Goal: Task Accomplishment & Management: Manage account settings

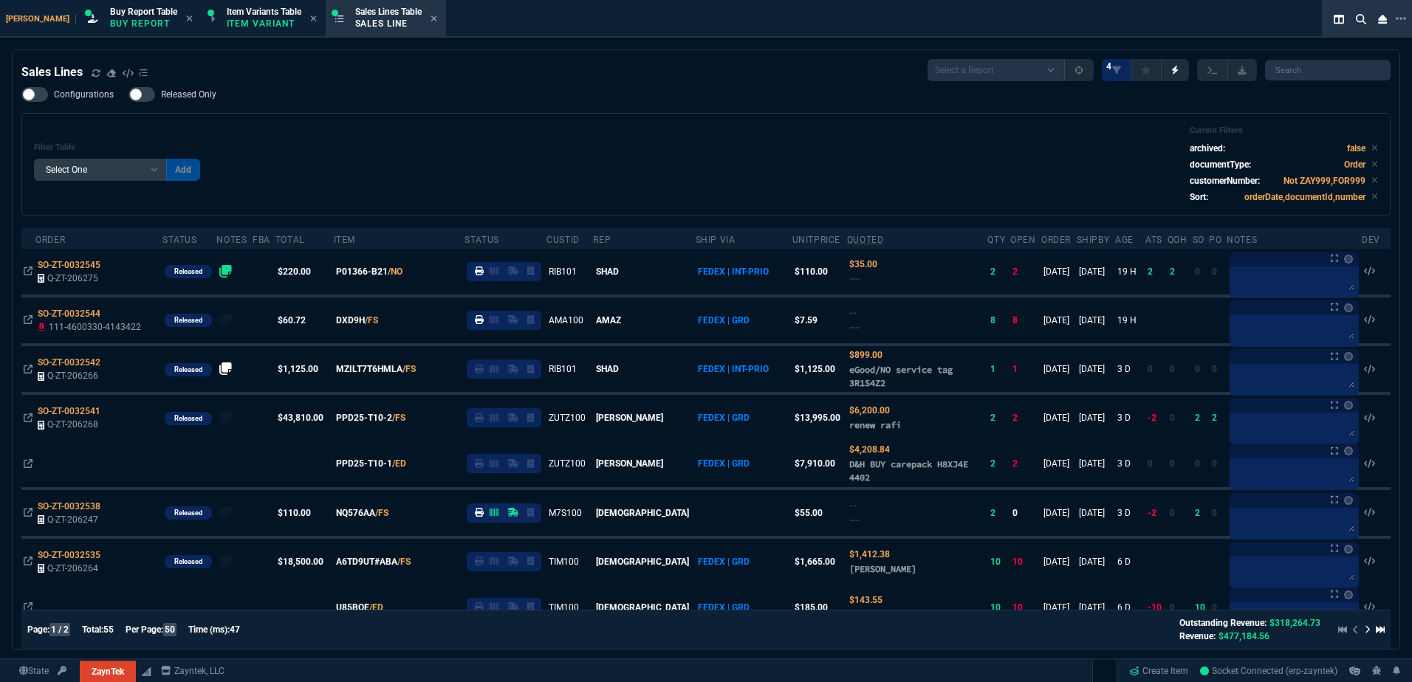
select select "1: BROV"
select select
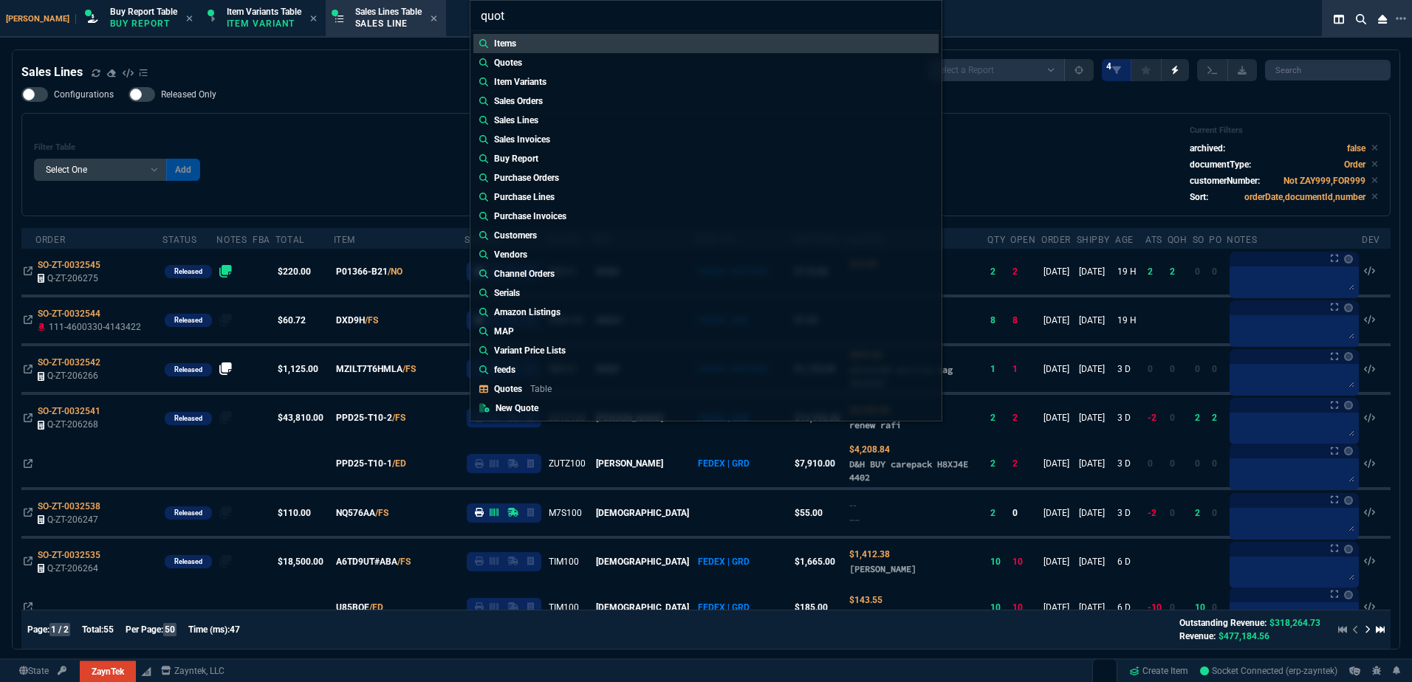
type input "quote"
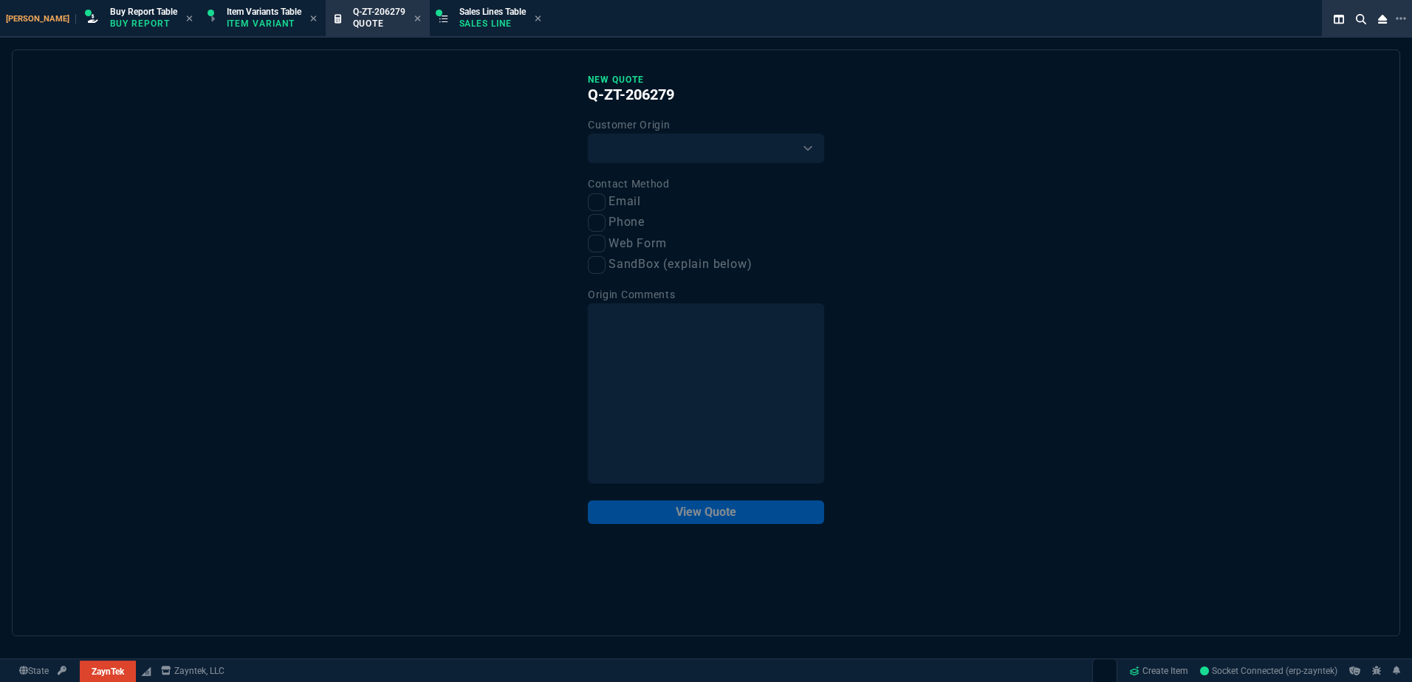
drag, startPoint x: 127, startPoint y: 309, endPoint x: 893, endPoint y: 592, distance: 816.5
click at [127, 307] on div "New Quote Q-ZT-206279 Customer Origin Existing Customer Amazon Lead (first orde…" at bounding box center [706, 342] width 1388 height 587
click at [612, 141] on select "Existing Customer Amazon Lead (first order) Website Lead (first order) Called (…" at bounding box center [706, 149] width 236 height 30
select select "existing"
click at [588, 134] on select "Existing Customer Amazon Lead (first order) Website Lead (first order) Called (…" at bounding box center [706, 149] width 236 height 30
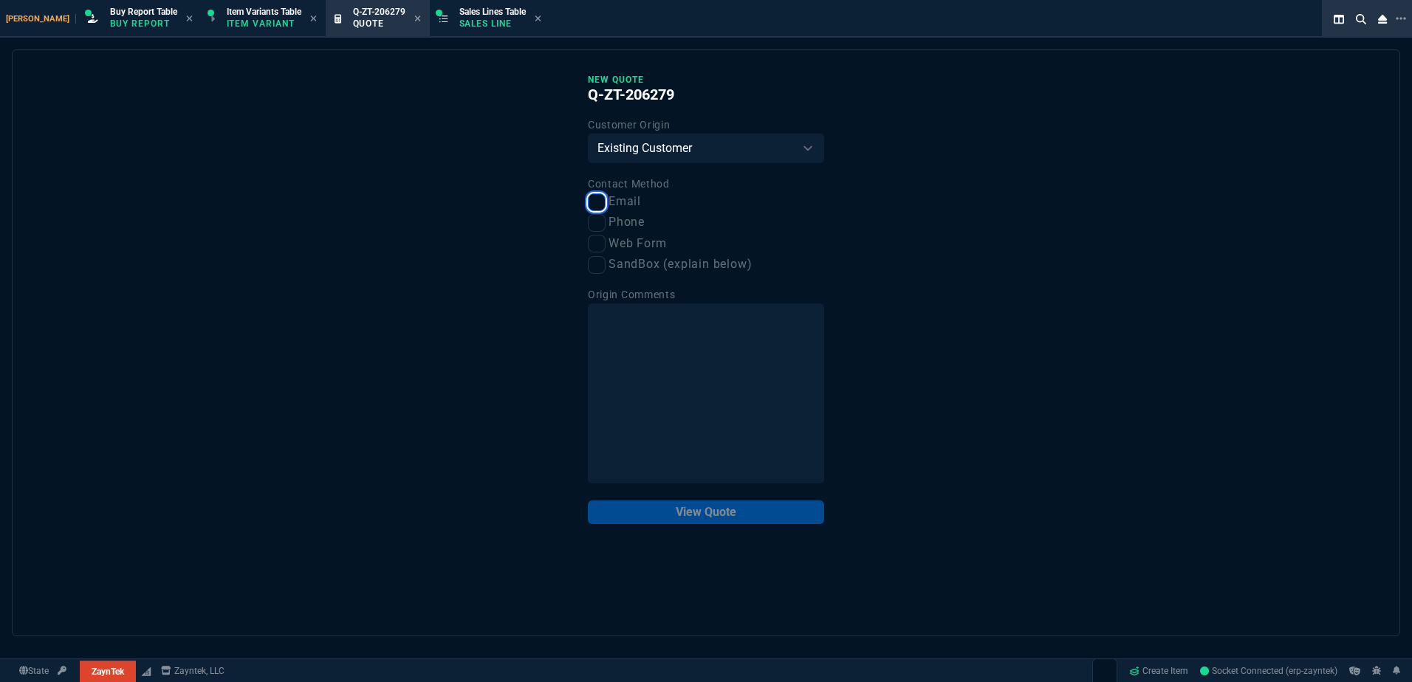
click at [591, 198] on input "Email" at bounding box center [597, 202] width 18 height 18
checkbox input "true"
click at [718, 509] on button "View Quote" at bounding box center [706, 513] width 236 height 24
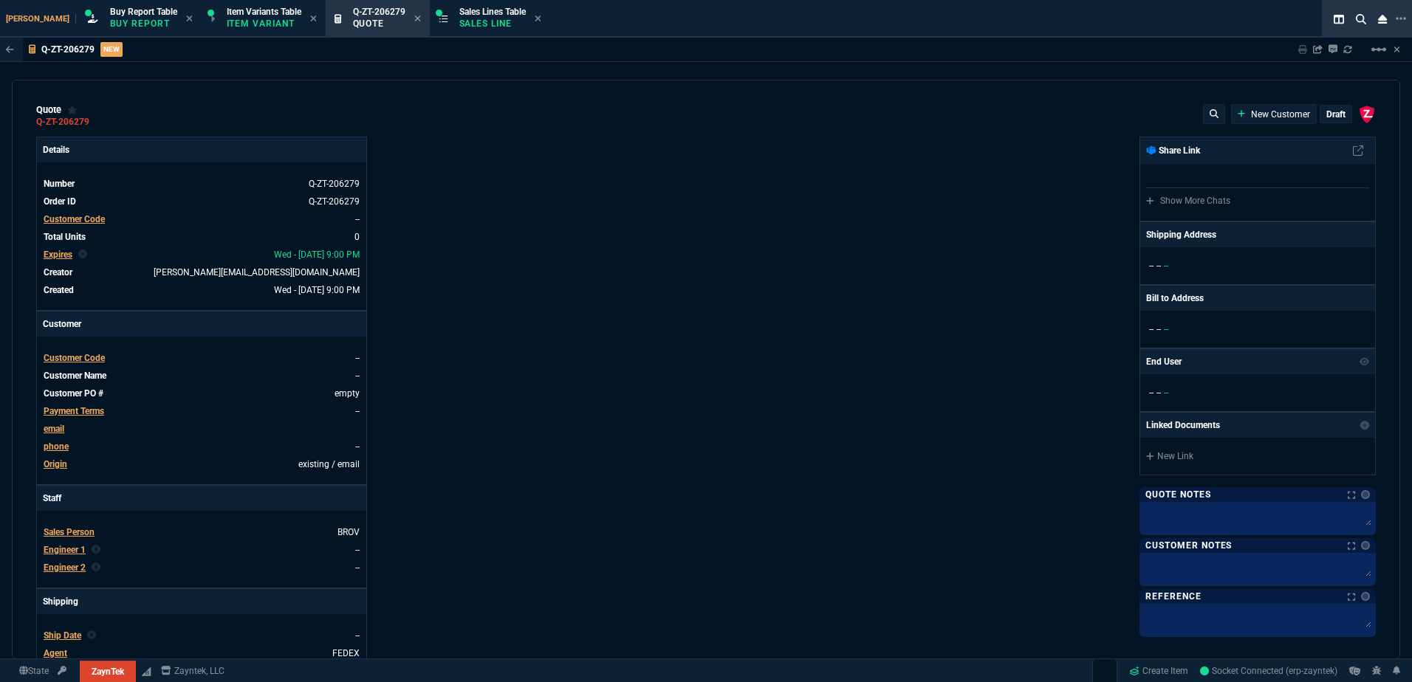
click at [80, 224] on span "Customer Code" at bounding box center [74, 219] width 61 height 10
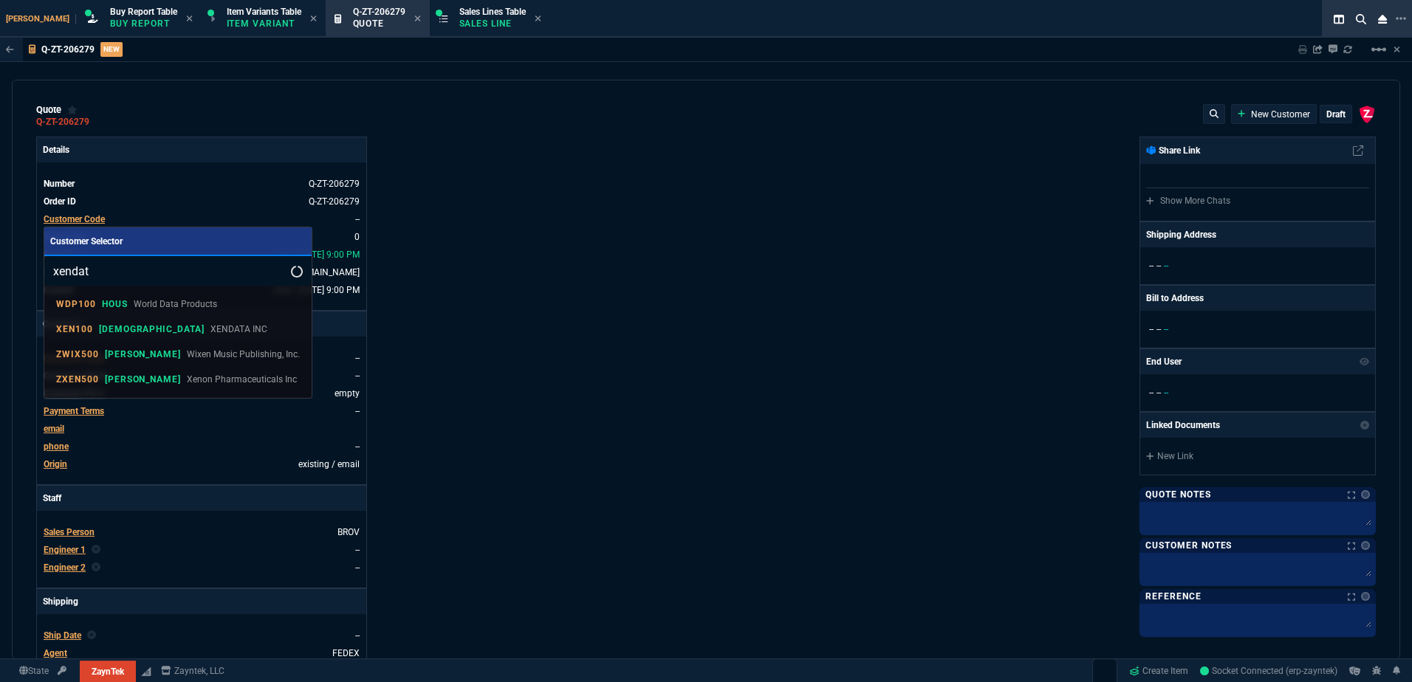
type input "xendata"
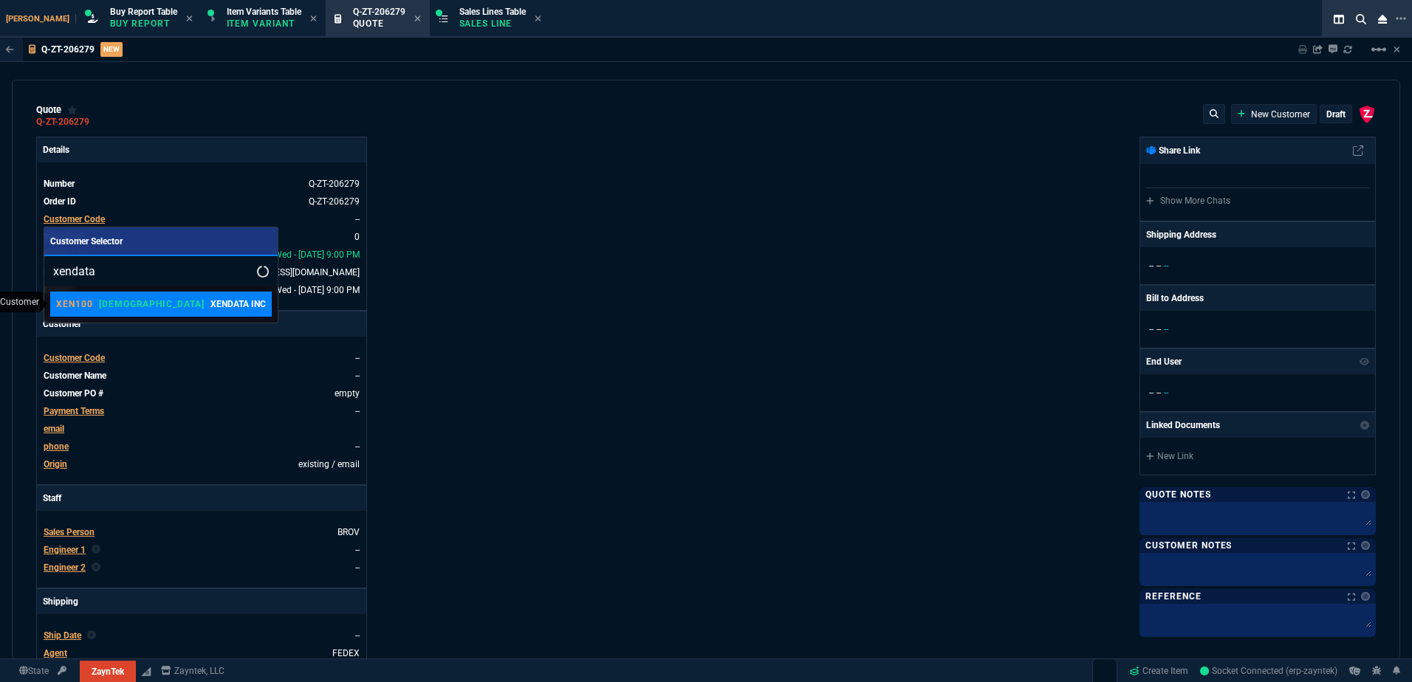
click at [171, 312] on link "XEN100 VAHI XENDATA INC" at bounding box center [161, 304] width 222 height 25
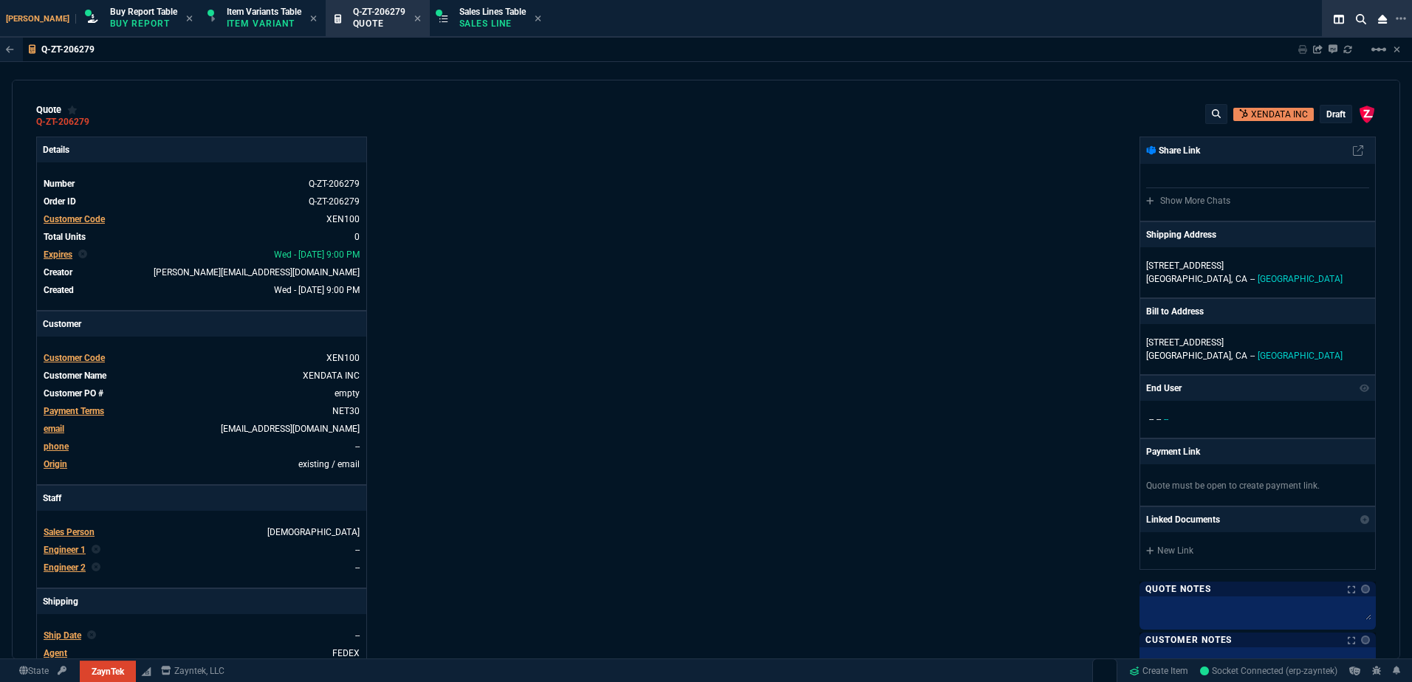
click at [558, 403] on div "Details Number Q-ZT-206279 Order ID Q-ZT-206279 Customer Code XEN100 Total Unit…" at bounding box center [371, 518] width 670 height 762
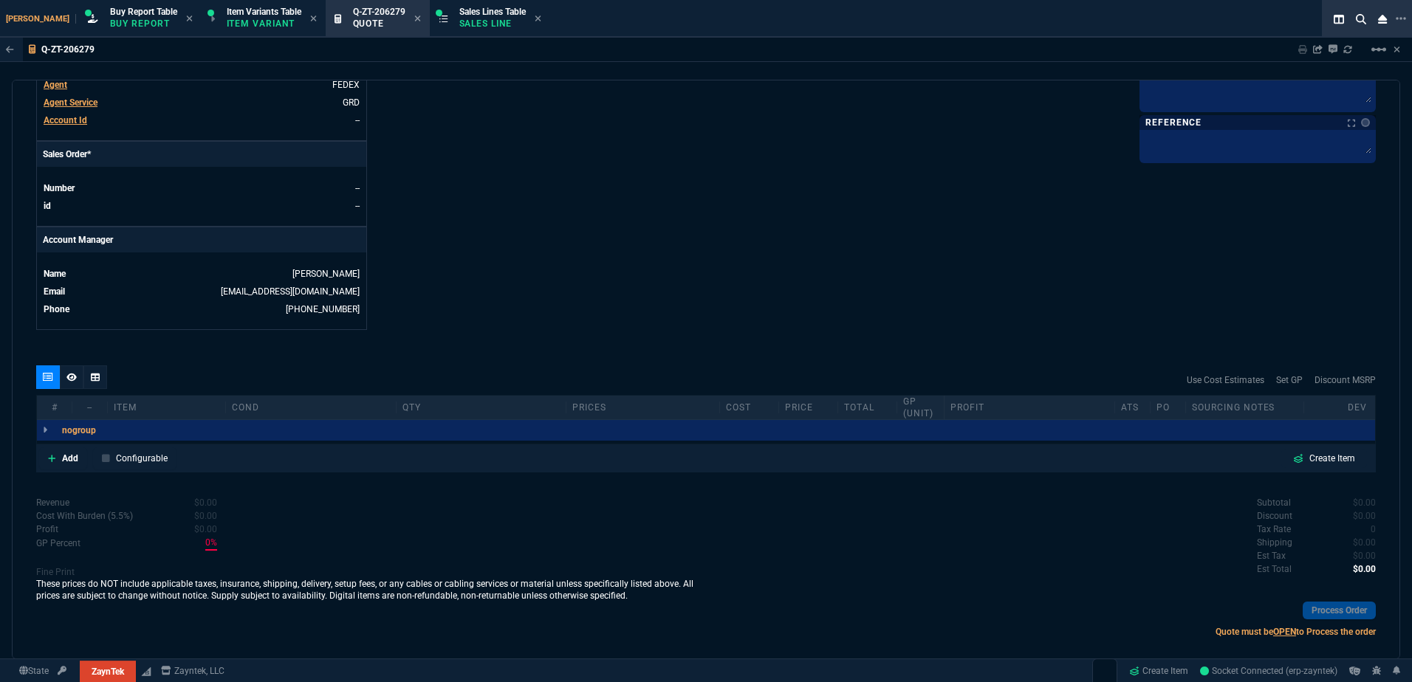
scroll to position [587, 0]
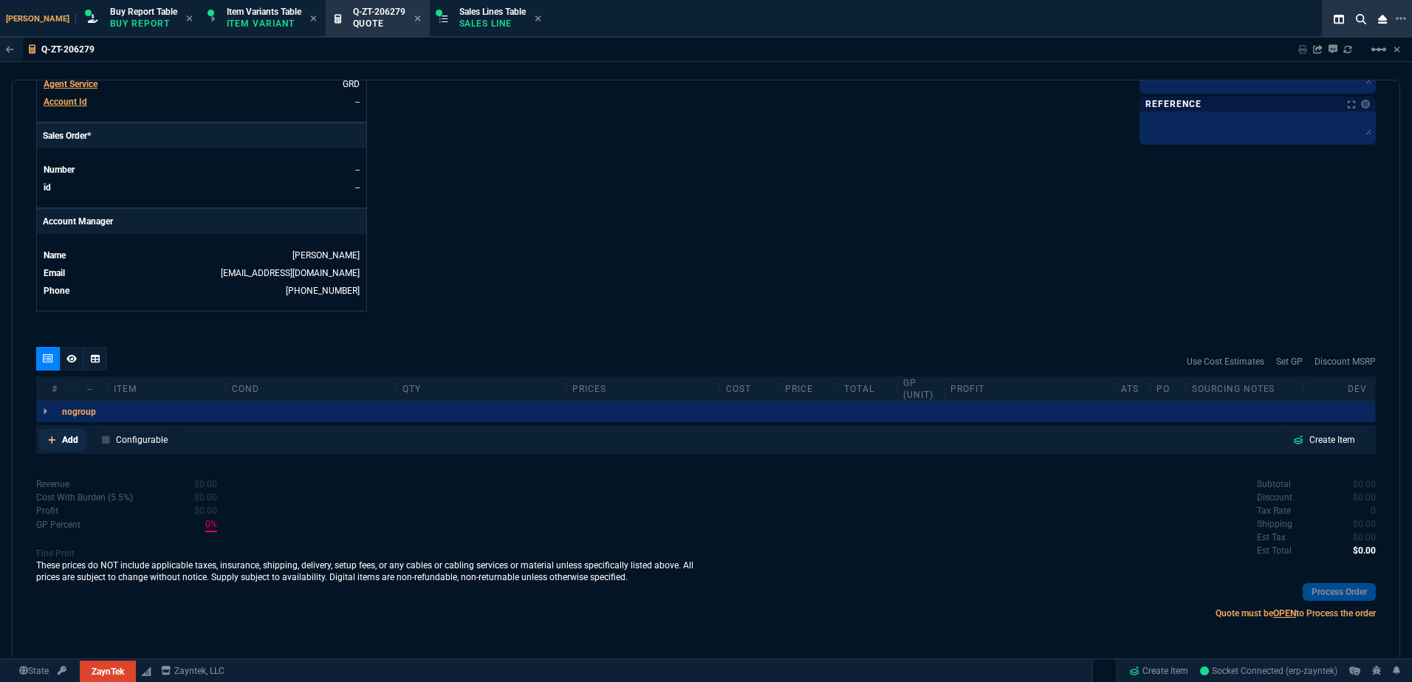
click at [54, 445] on fa-icon at bounding box center [52, 440] width 8 height 10
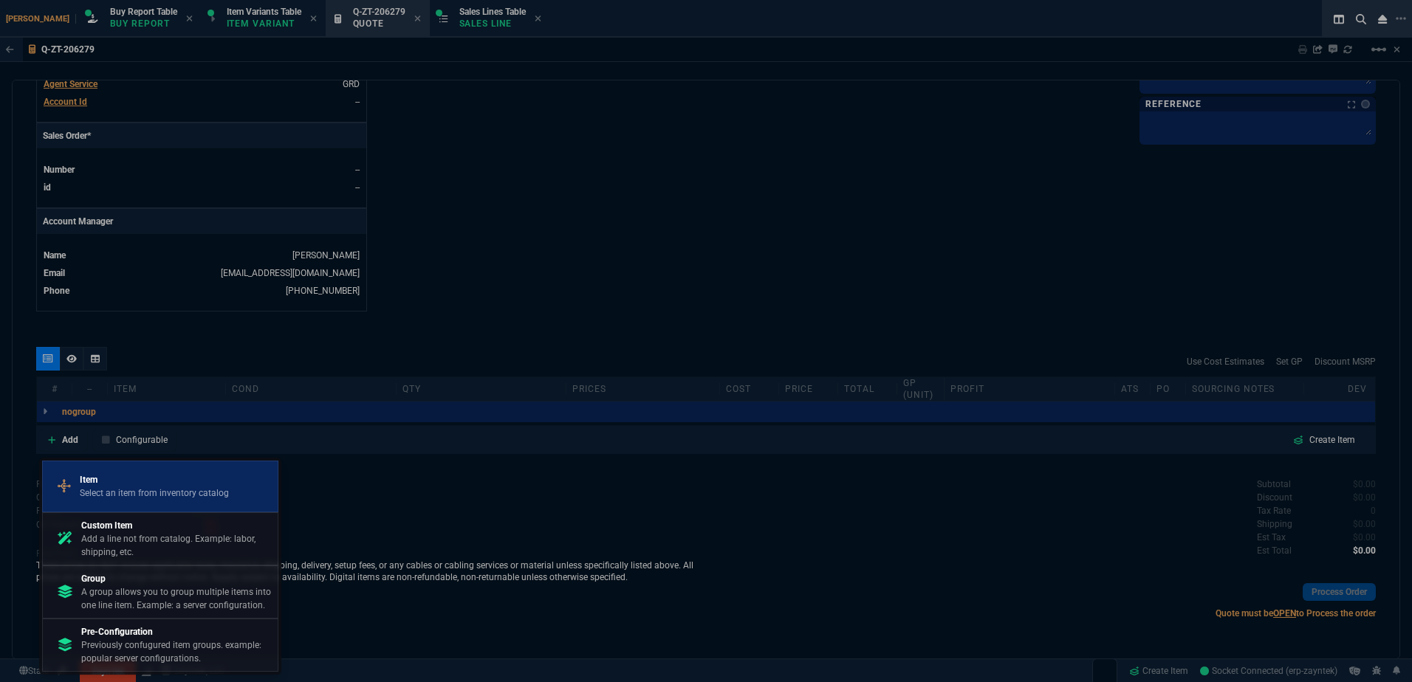
click at [126, 505] on div "Item Select an item from inventory catalog" at bounding box center [160, 486] width 223 height 38
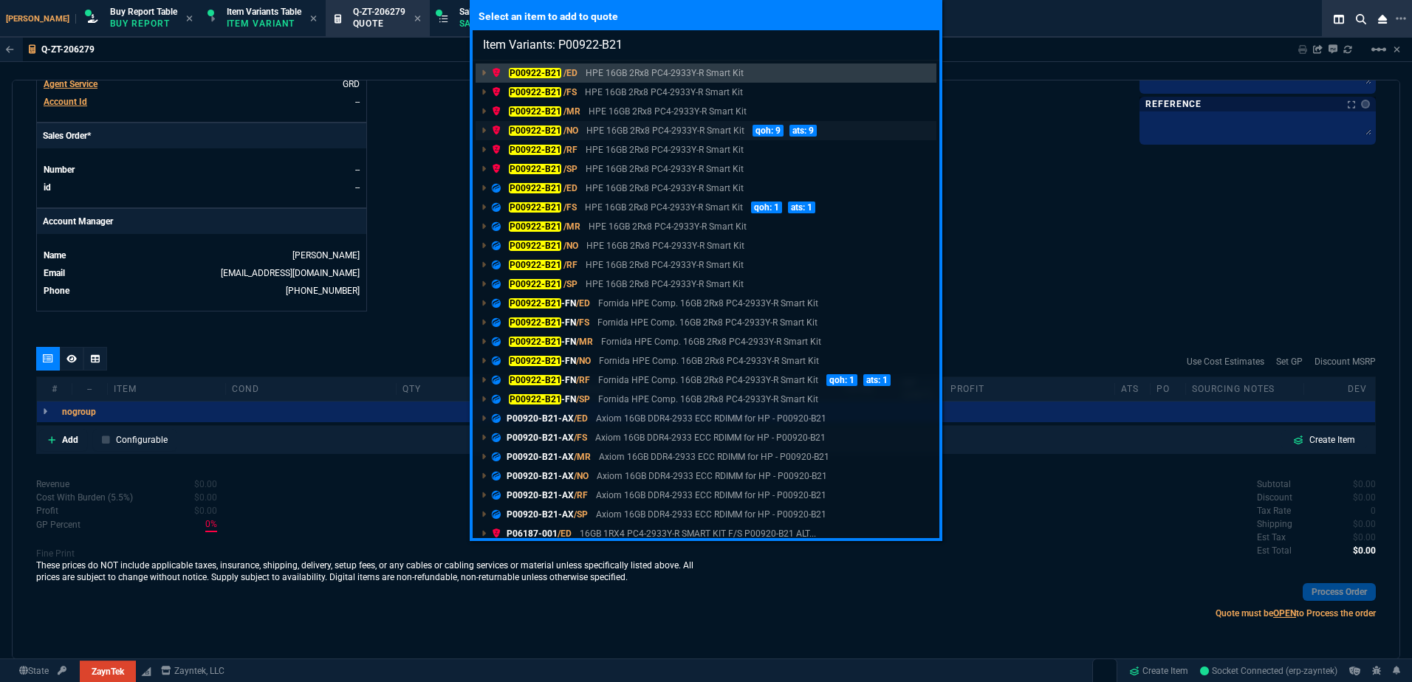
type input "Item Variants: P00922-B21"
click at [596, 133] on p "HPE 16GB 2Rx8 PC4-2933Y-R Smart Kit" at bounding box center [665, 130] width 158 height 13
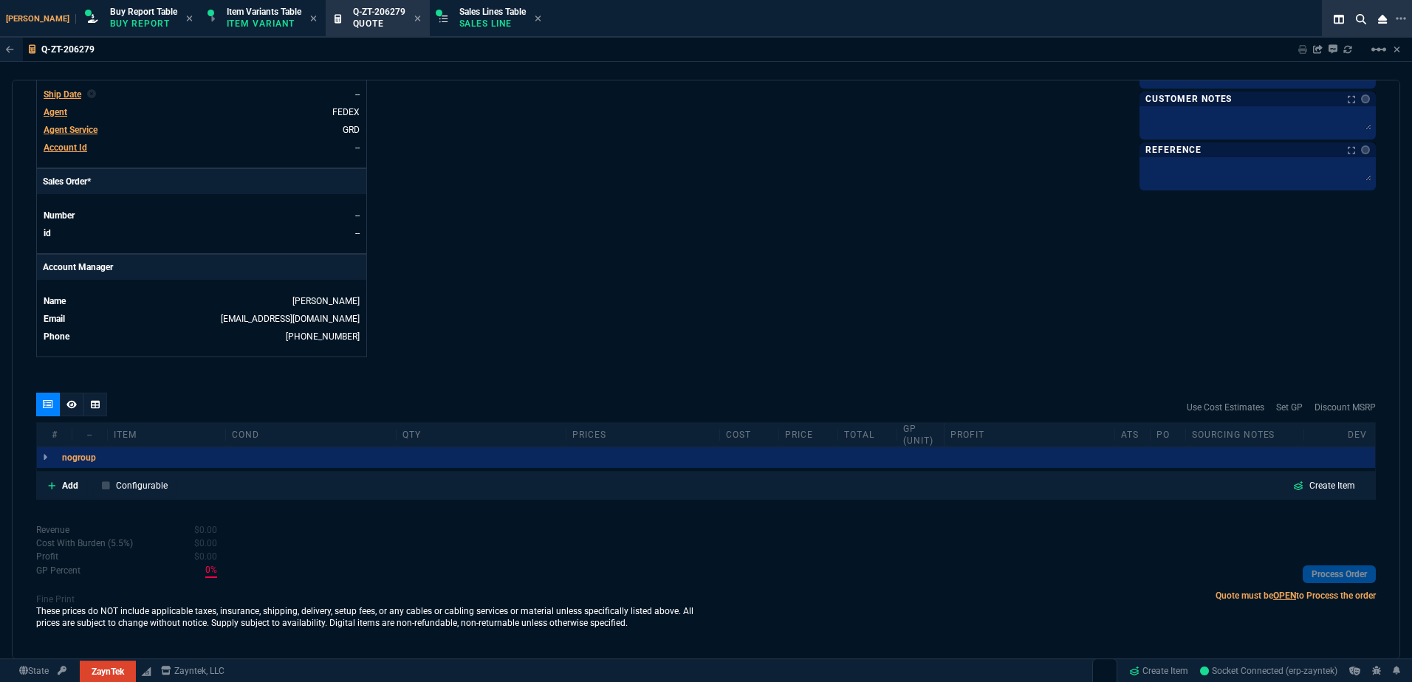
scroll to position [541, 0]
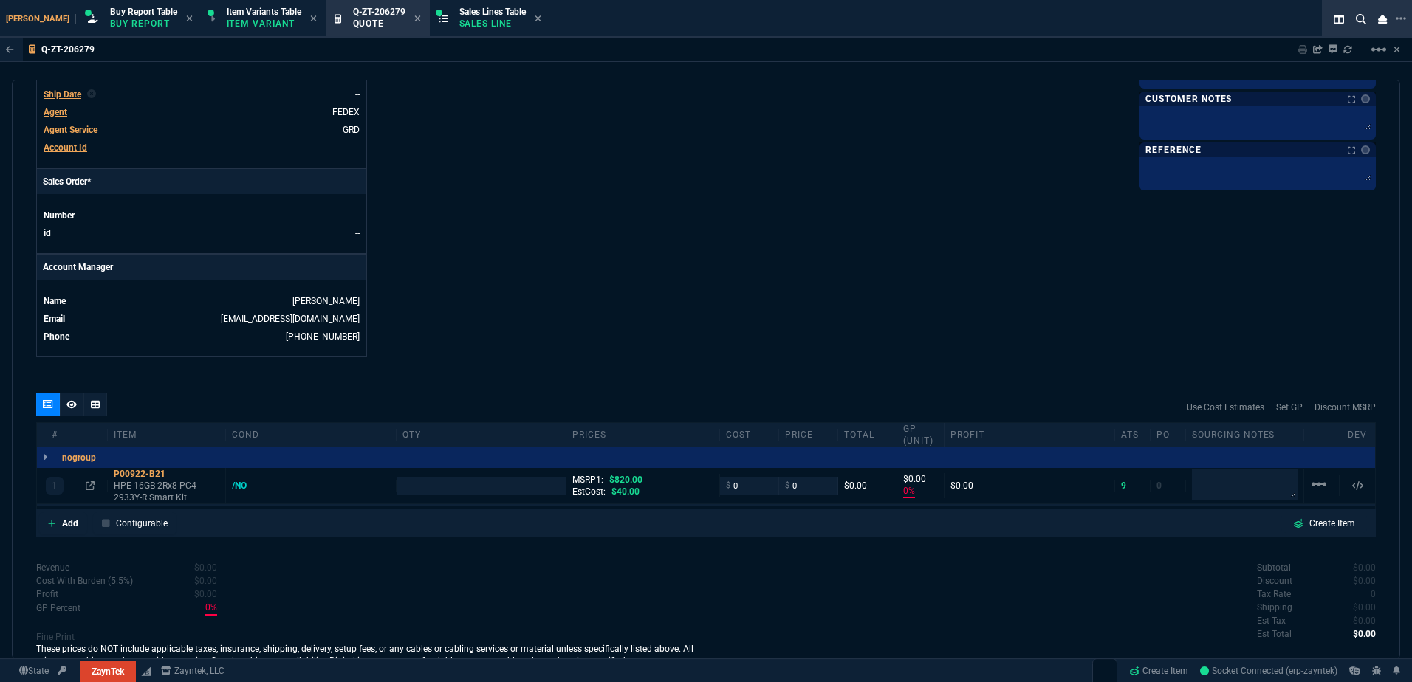
type input "0"
type input "100"
click at [64, 533] on link "Add" at bounding box center [63, 523] width 48 height 22
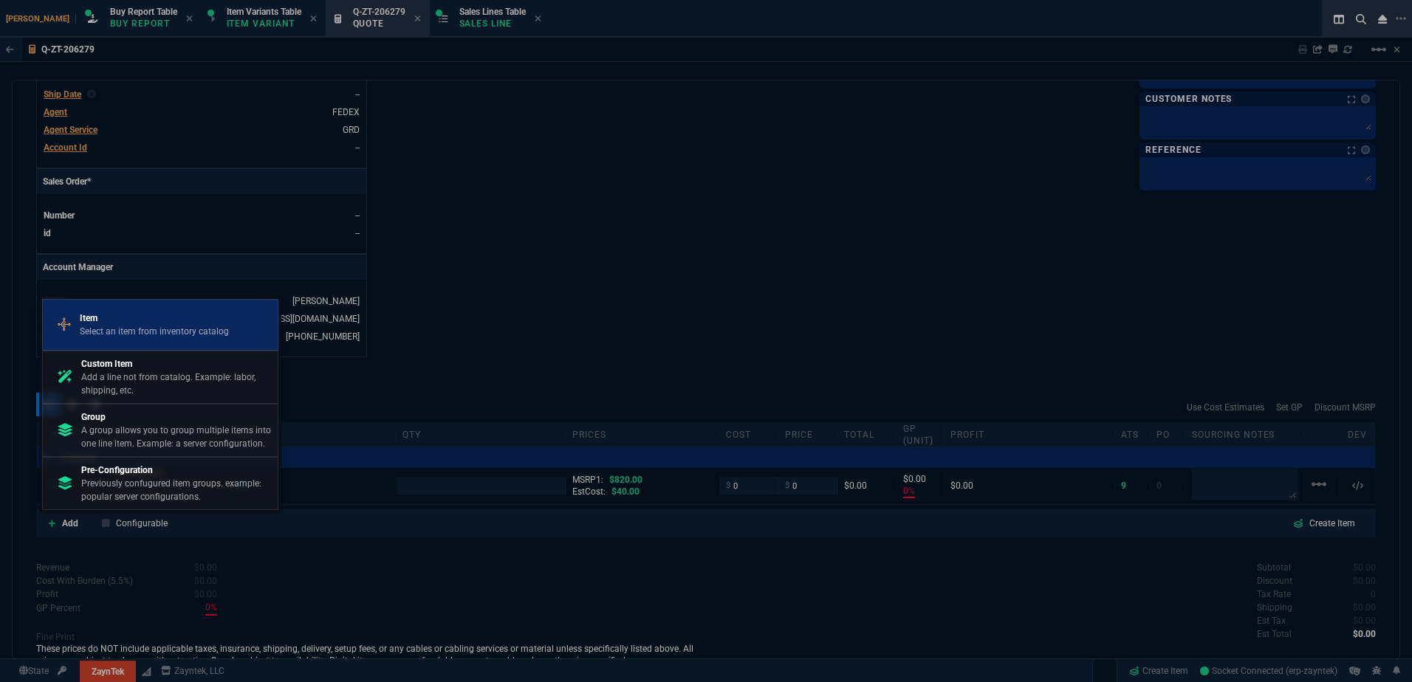
click at [148, 328] on p "Select an item from inventory catalog" at bounding box center [154, 331] width 149 height 13
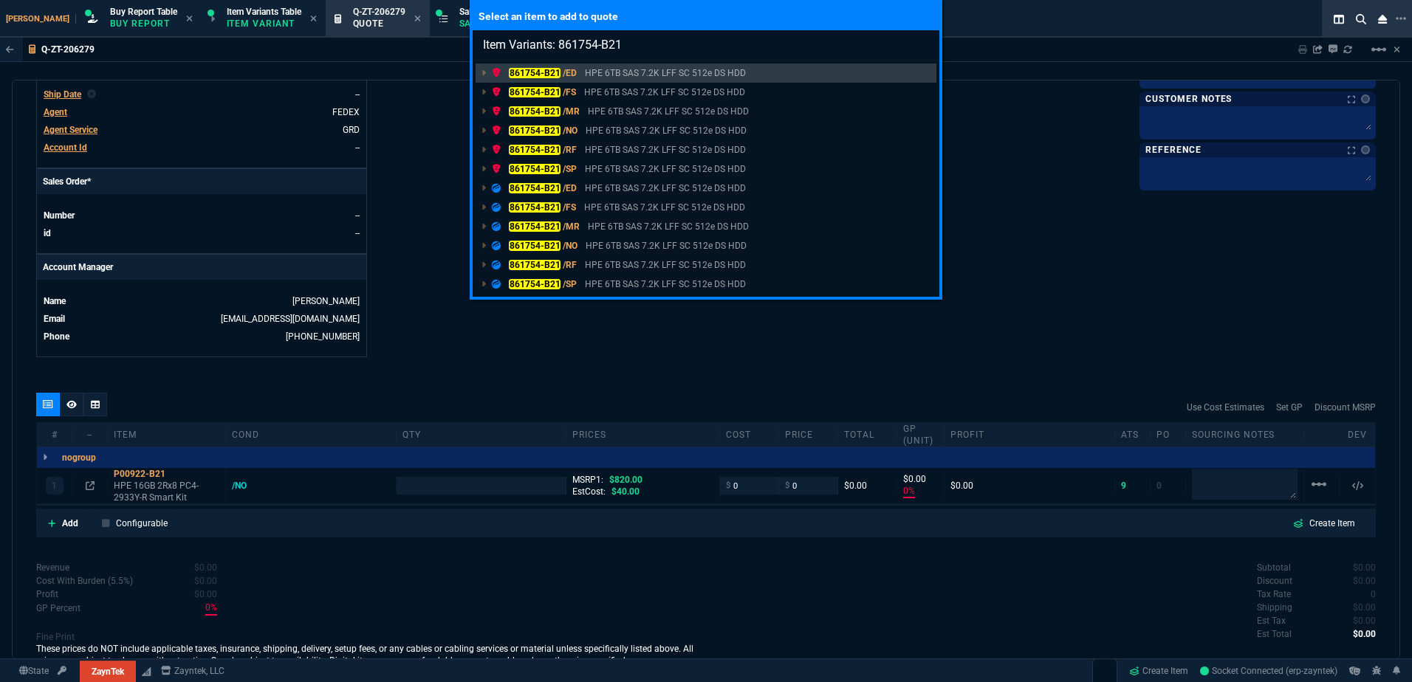
click at [586, 126] on p "HPE 6TB SAS 7.2K LFF SC 512e DS HDD" at bounding box center [666, 130] width 161 height 13
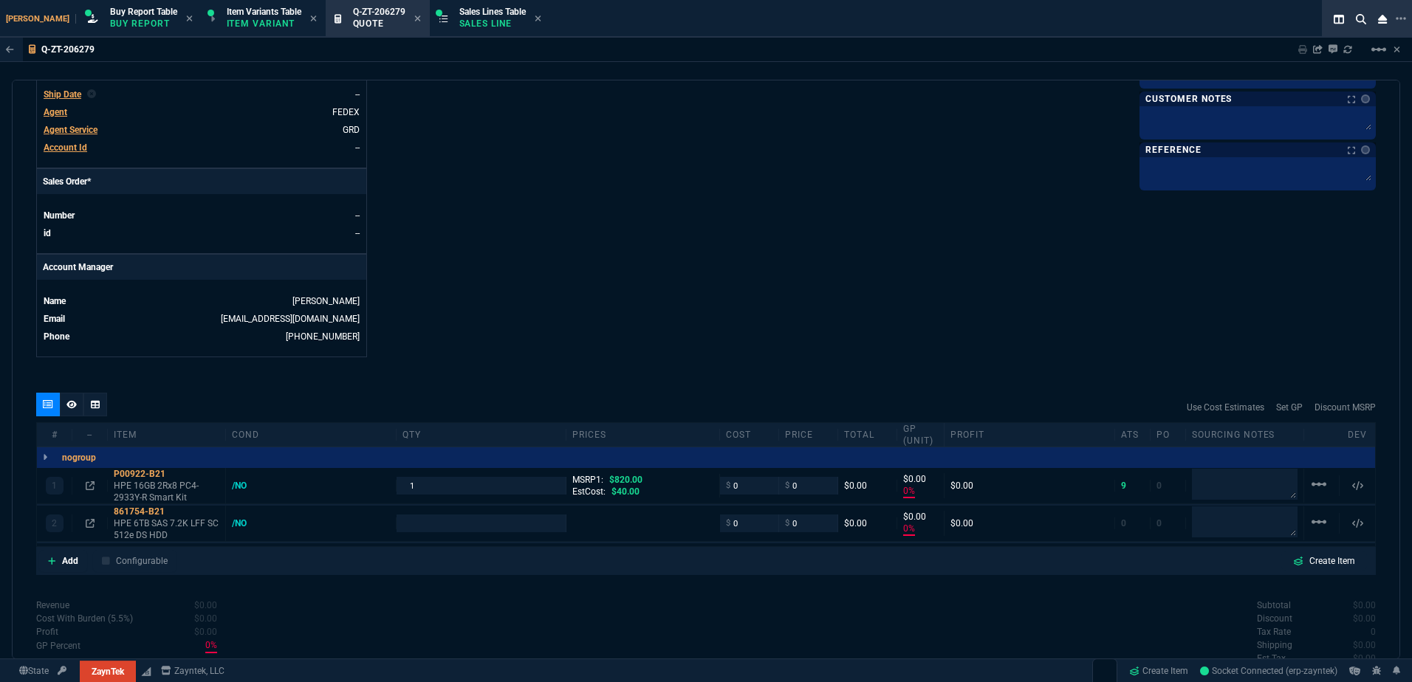
type input "0"
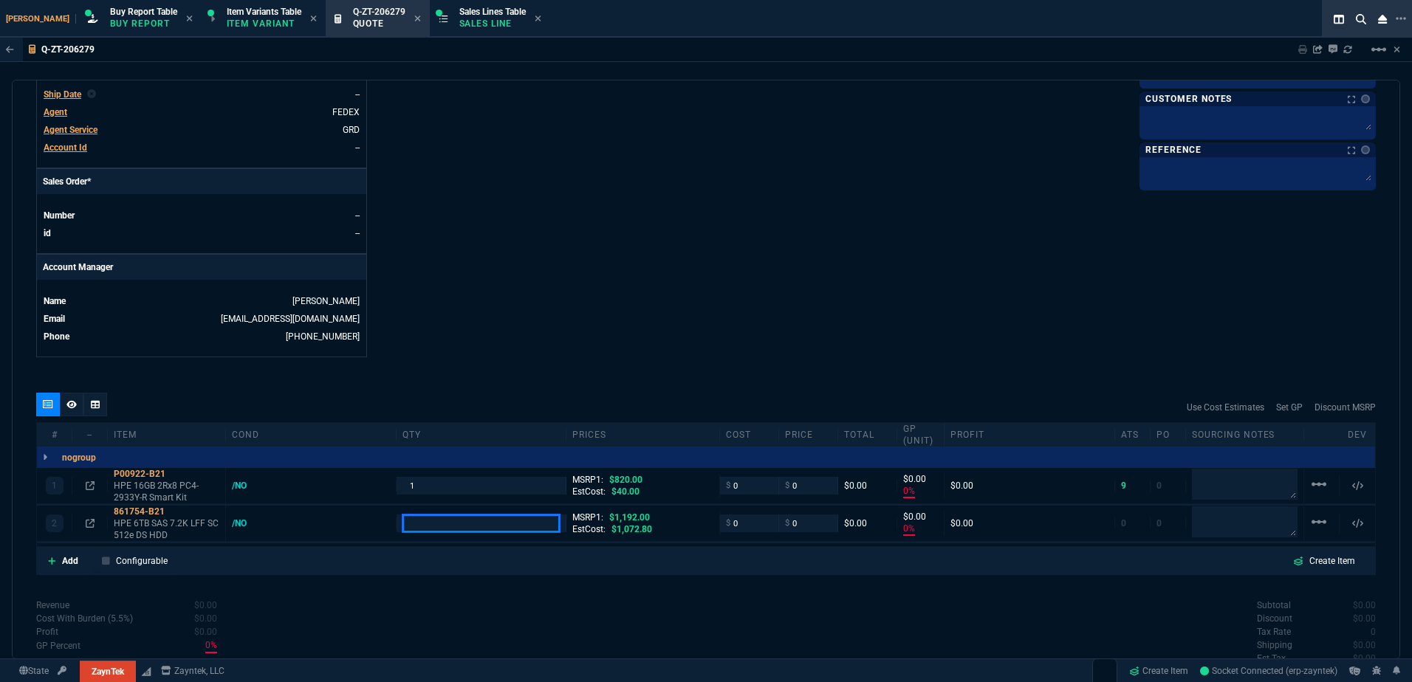
click at [458, 527] on input "number" at bounding box center [481, 523] width 158 height 17
type input "100"
type input "2"
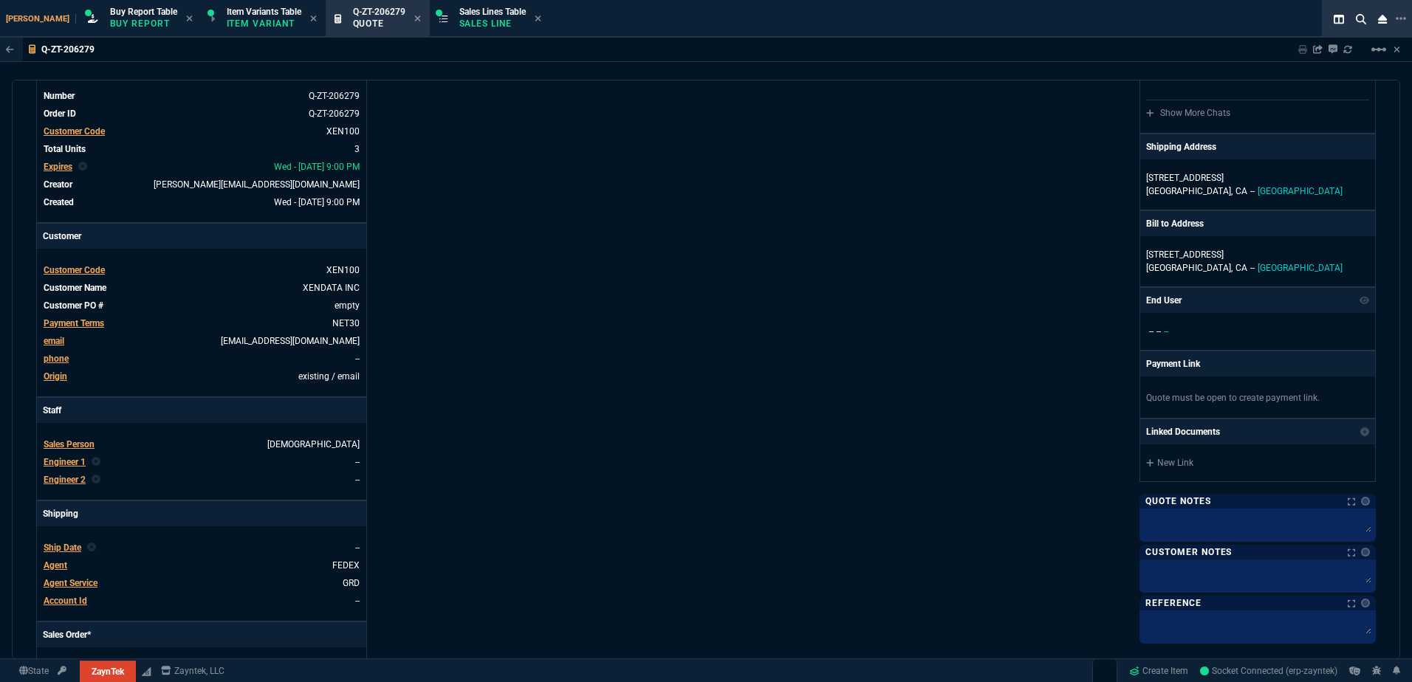
scroll to position [24, 0]
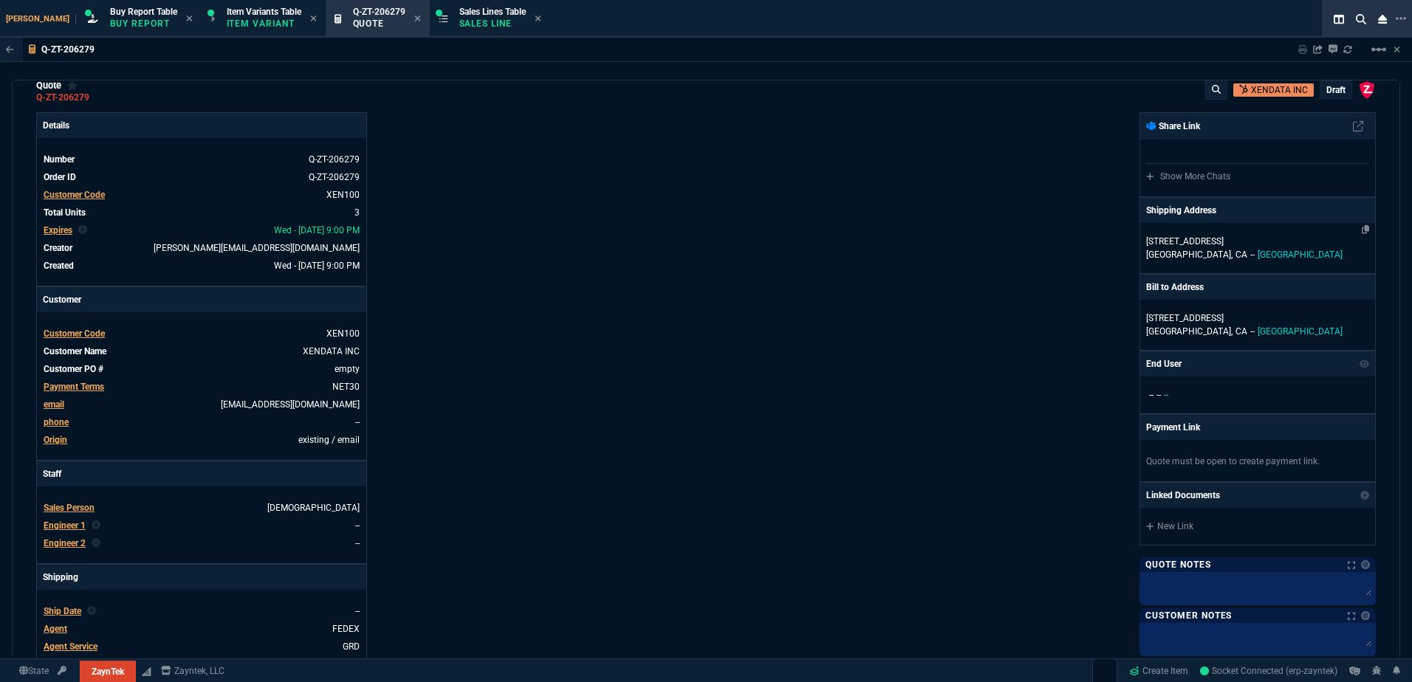
click at [1235, 255] on span "CA" at bounding box center [1241, 255] width 12 height 10
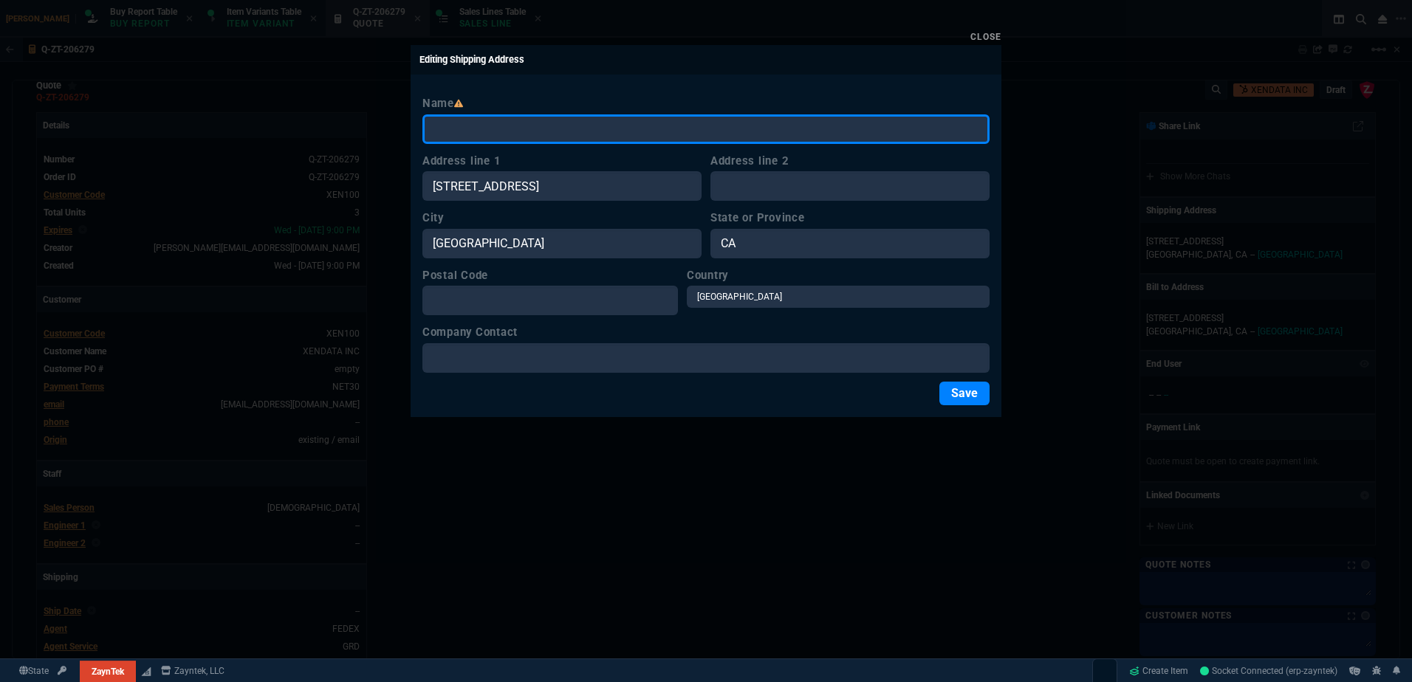
click at [526, 135] on input "Name" at bounding box center [705, 129] width 567 height 30
click at [495, 118] on input "Name" at bounding box center [705, 129] width 567 height 30
paste input "Plymouth Council"
type input "Plymouth Council"
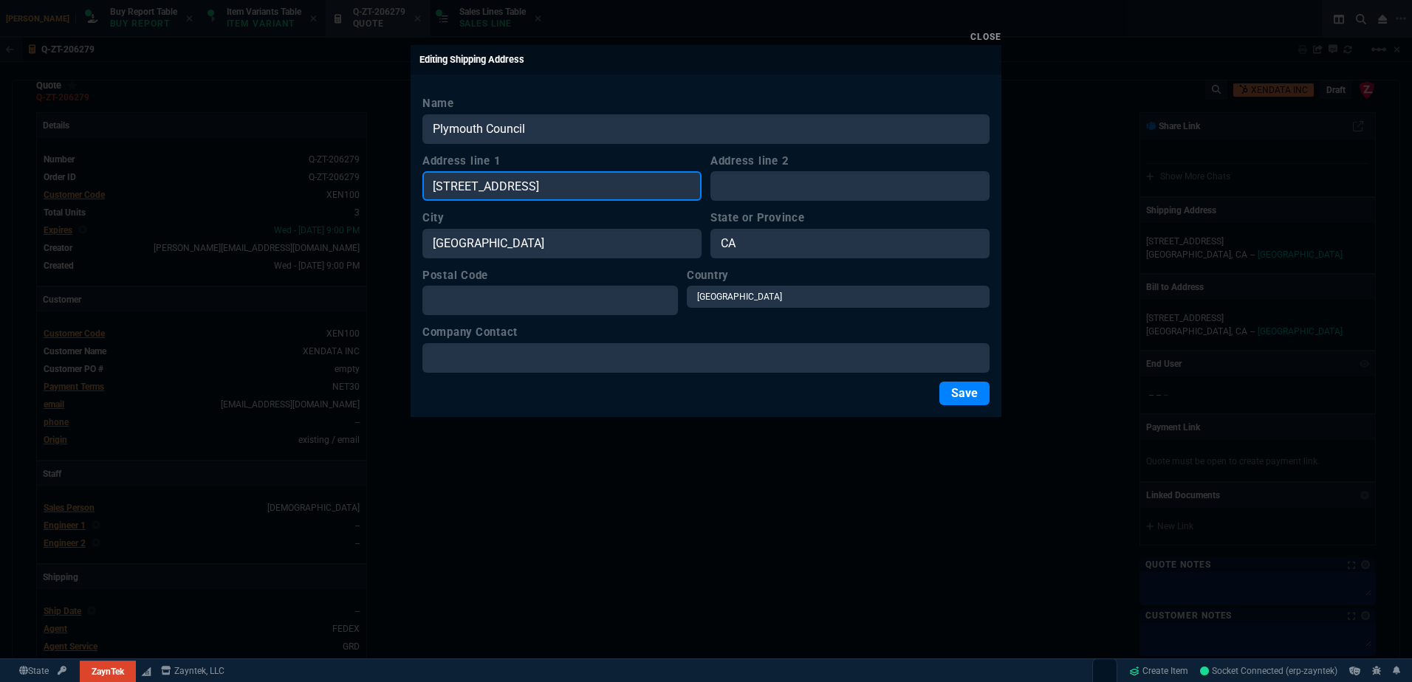
drag, startPoint x: 560, startPoint y: 188, endPoint x: 28, endPoint y: 265, distance: 537.9
click at [560, 188] on input "[STREET_ADDRESS]" at bounding box center [561, 186] width 279 height 30
paste input "Delt Shared Services"
click at [533, 201] on input "Delt Shared Services" at bounding box center [561, 186] width 279 height 30
click at [542, 192] on input "Delt Shared Services" at bounding box center [561, 186] width 279 height 30
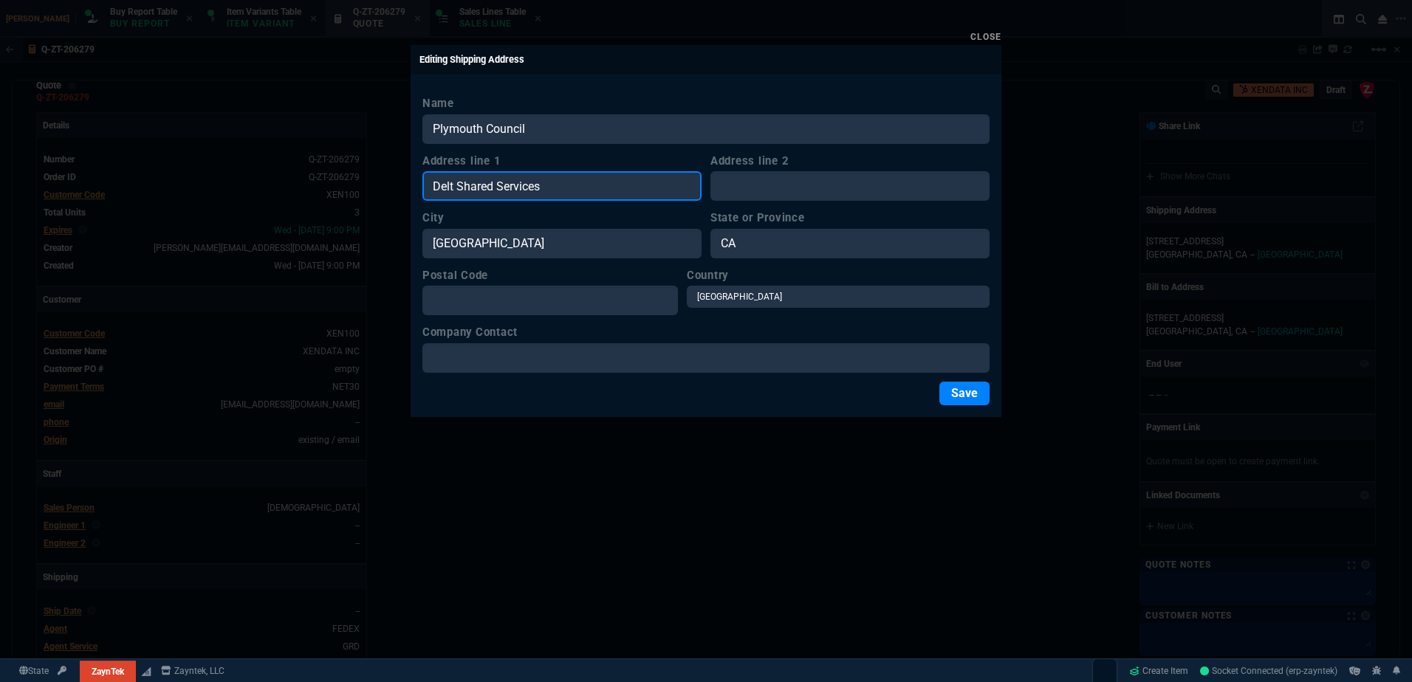
paste input "2 [GEOGRAPHIC_DATA]"
type input "2 [GEOGRAPHIC_DATA]"
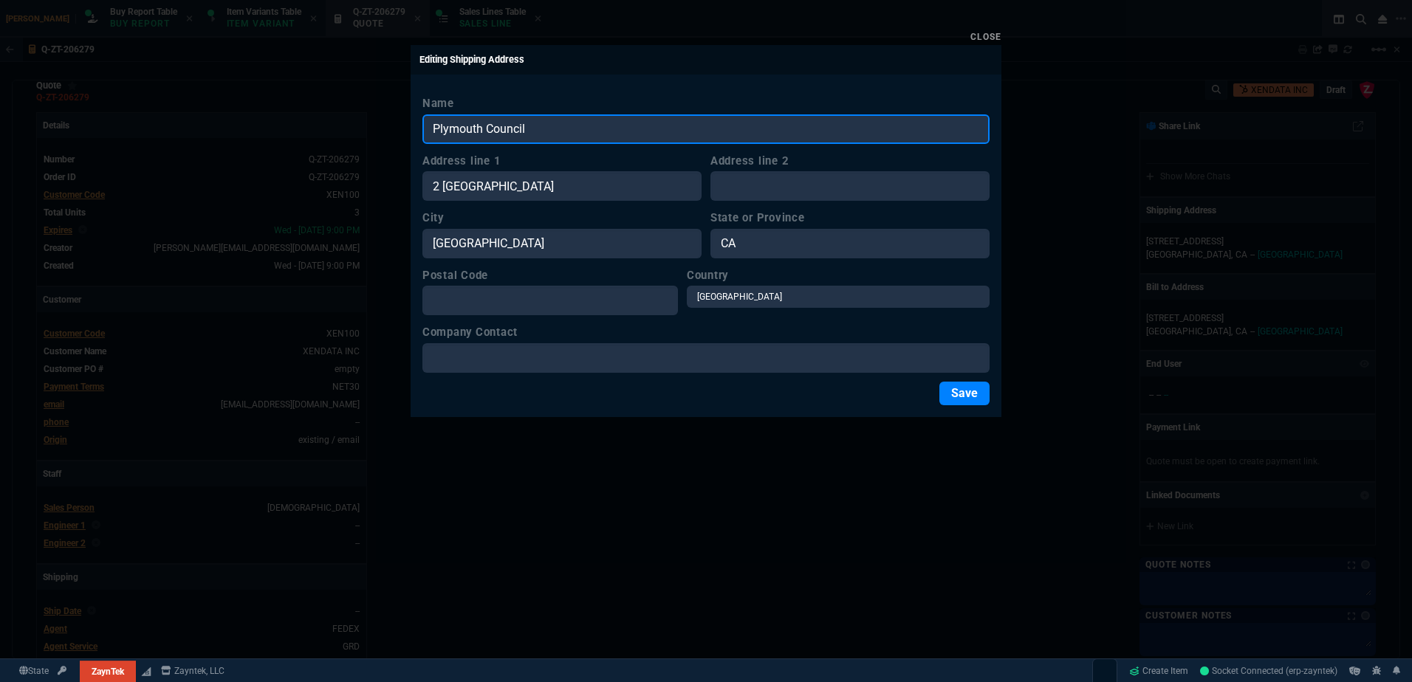
click at [558, 134] on input "Plymouth Council" at bounding box center [705, 129] width 567 height 30
paste input "Delt Shared Services"
type input "Plymouth Council / Delt Shared Services"
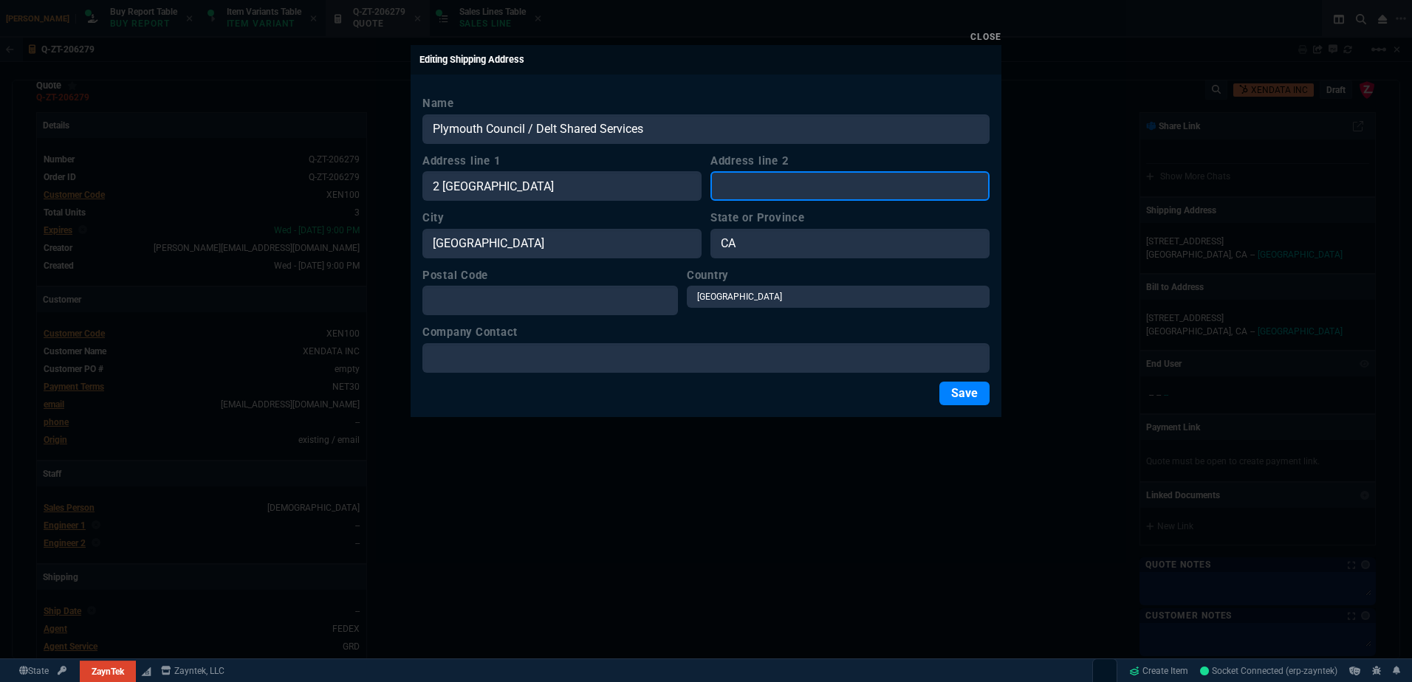
drag, startPoint x: 767, startPoint y: 176, endPoint x: 764, endPoint y: 195, distance: 19.6
click at [767, 176] on input "Address line 2" at bounding box center [849, 186] width 279 height 30
paste input "[GEOGRAPHIC_DATA]"
type input "[GEOGRAPHIC_DATA]"
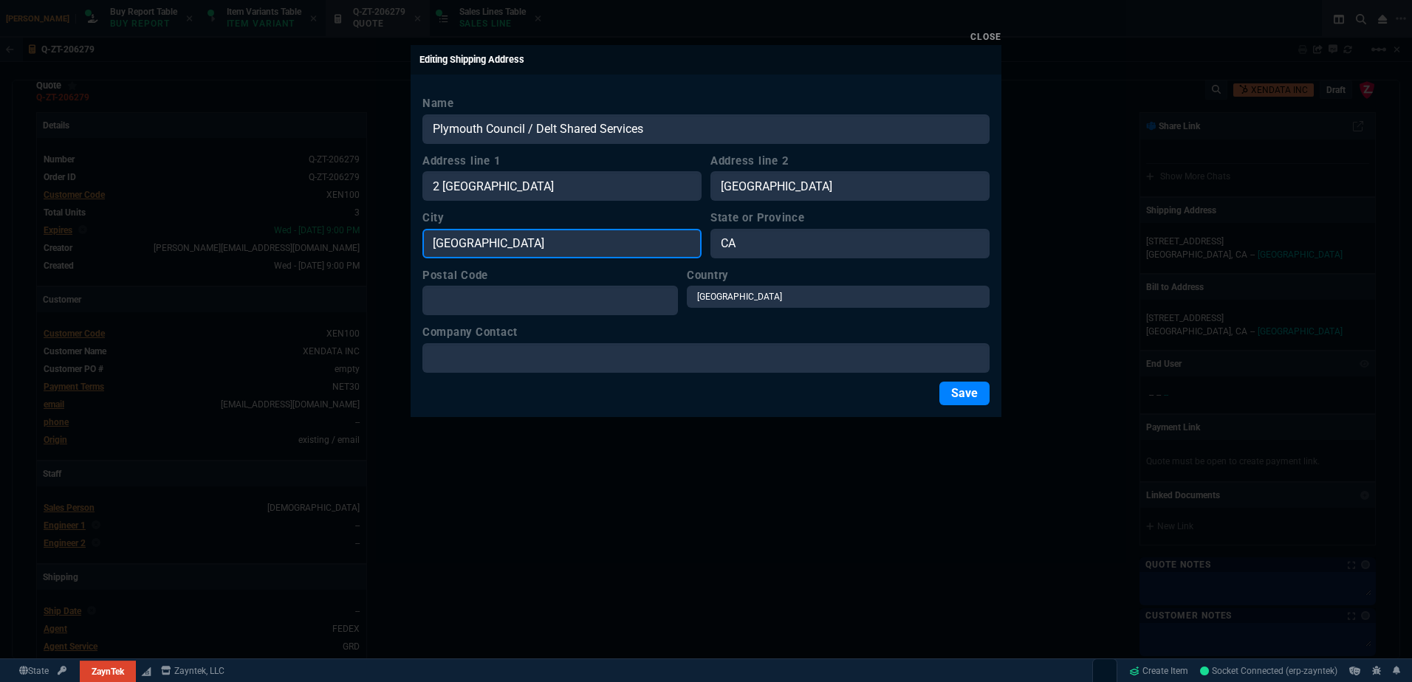
click at [610, 235] on input "[GEOGRAPHIC_DATA]" at bounding box center [561, 244] width 279 height 30
click at [498, 251] on input "[GEOGRAPHIC_DATA]" at bounding box center [561, 244] width 279 height 30
paste input "lymouth"
type input "[GEOGRAPHIC_DATA]"
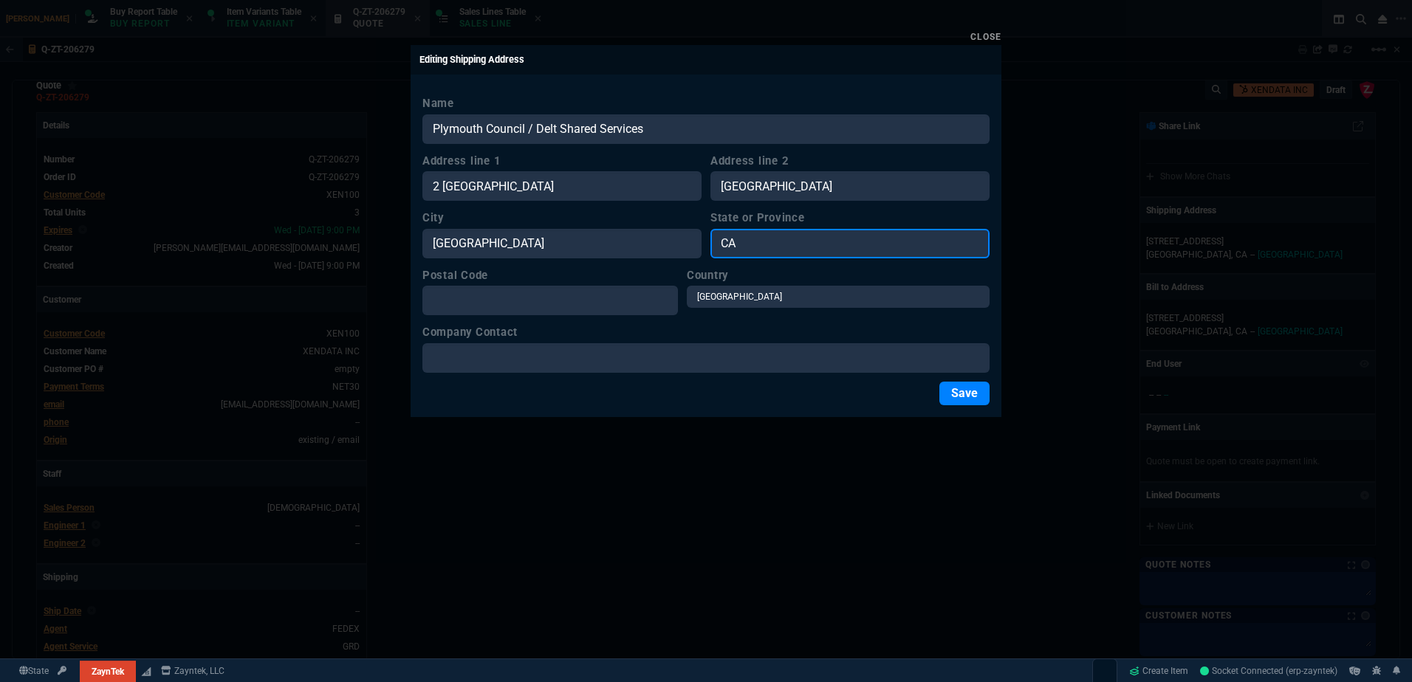
click at [731, 245] on input "CA" at bounding box center [849, 244] width 279 height 30
paste input ", PL6 5QZ"
type input ", PL6 5QZ"
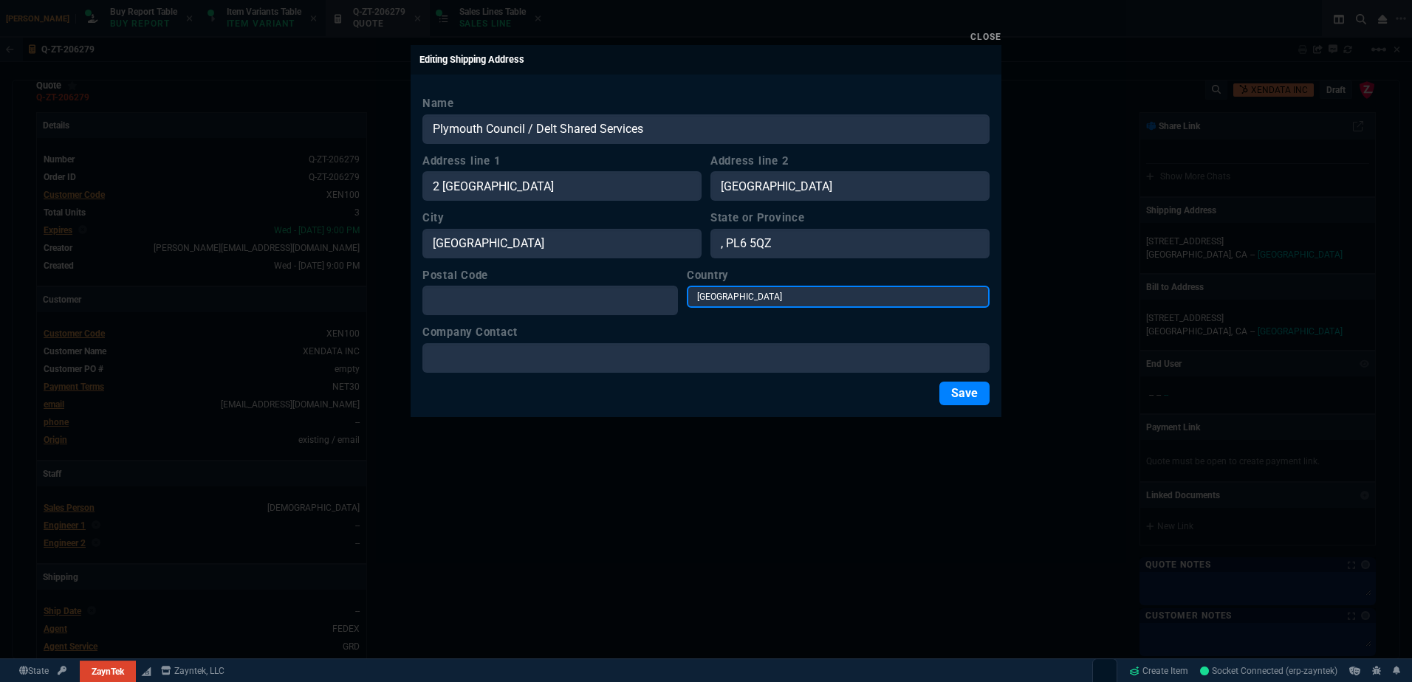
click at [745, 286] on select "[GEOGRAPHIC_DATA] [GEOGRAPHIC_DATA] [GEOGRAPHIC_DATA] [GEOGRAPHIC_DATA] [GEOGRA…" at bounding box center [838, 297] width 303 height 22
select select "GB"
click at [710, 286] on select "[GEOGRAPHIC_DATA] [GEOGRAPHIC_DATA] [GEOGRAPHIC_DATA] [GEOGRAPHIC_DATA] [GEOGRA…" at bounding box center [838, 297] width 303 height 22
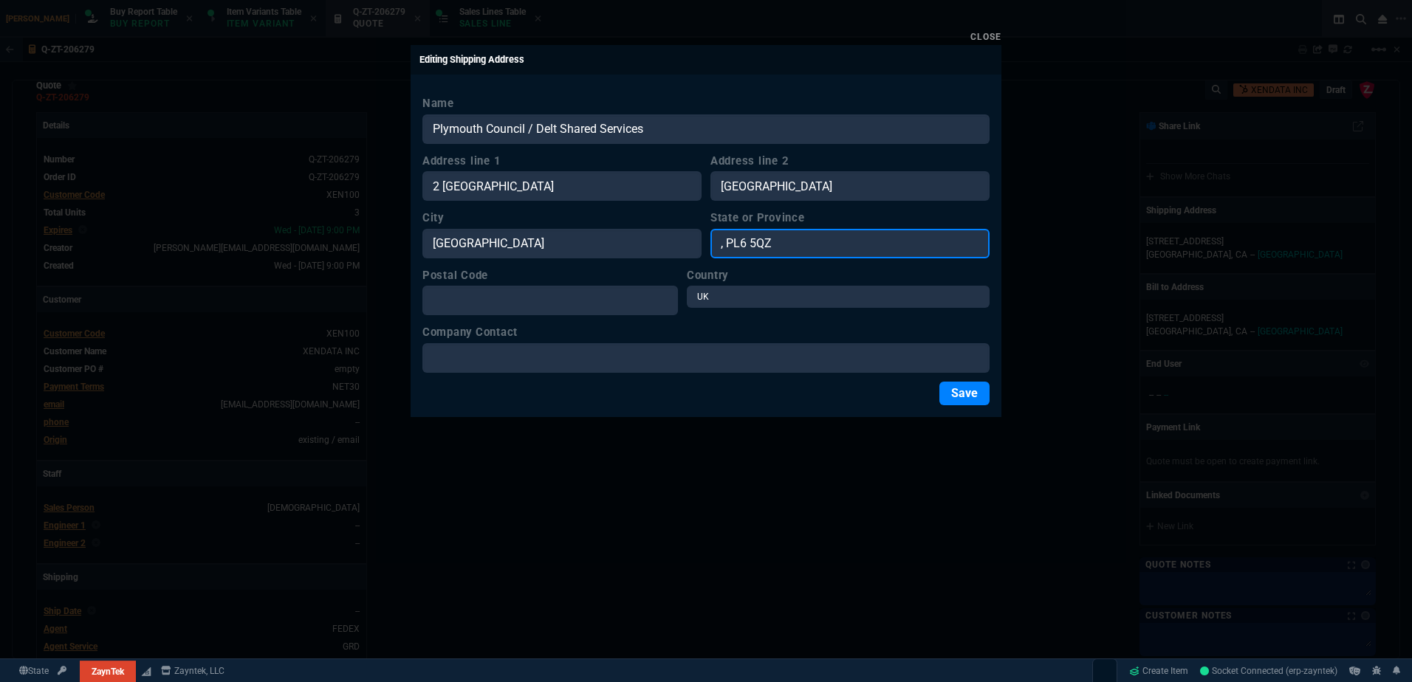
click at [785, 236] on input ", PL6 5QZ" at bounding box center [849, 244] width 279 height 30
paste input "text"
type input "PL6 5QZ"
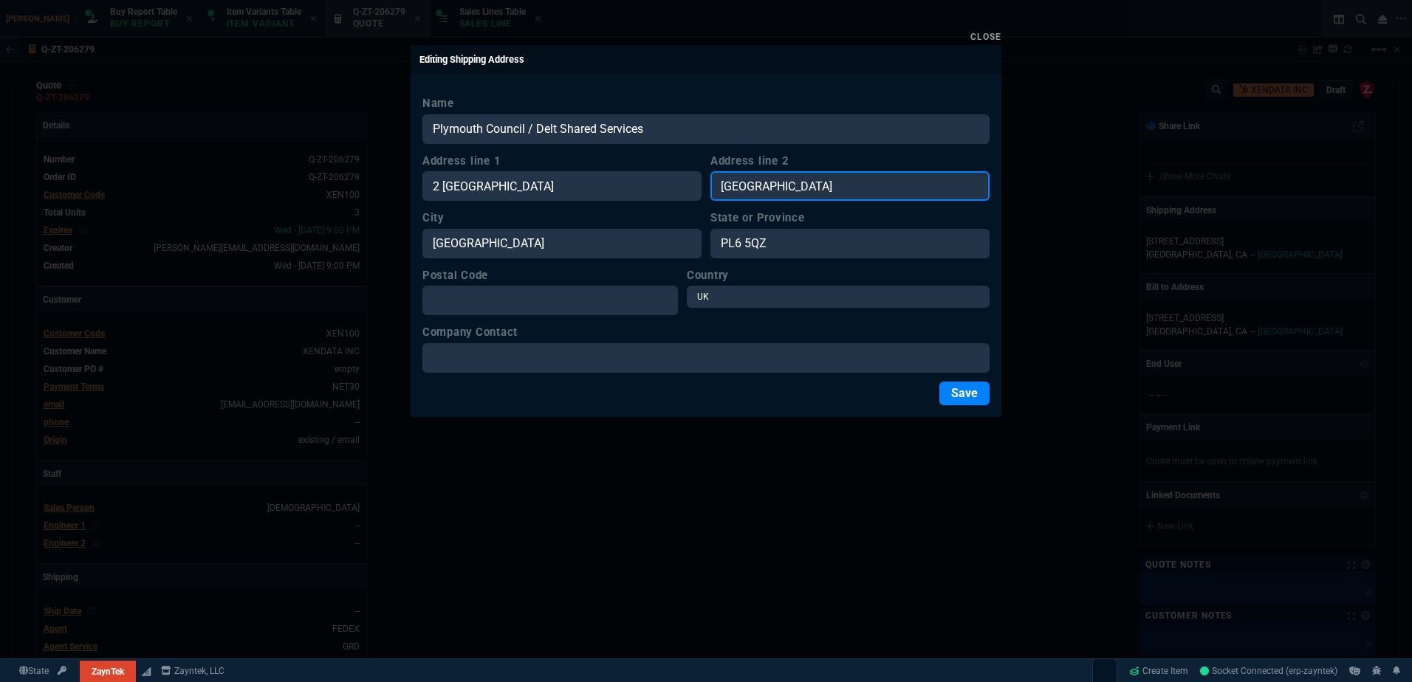
drag, startPoint x: 873, startPoint y: 191, endPoint x: 608, endPoint y: 188, distance: 265.1
click at [608, 188] on div "Address line [GEOGRAPHIC_DATA] Address line [GEOGRAPHIC_DATA]" at bounding box center [705, 177] width 567 height 49
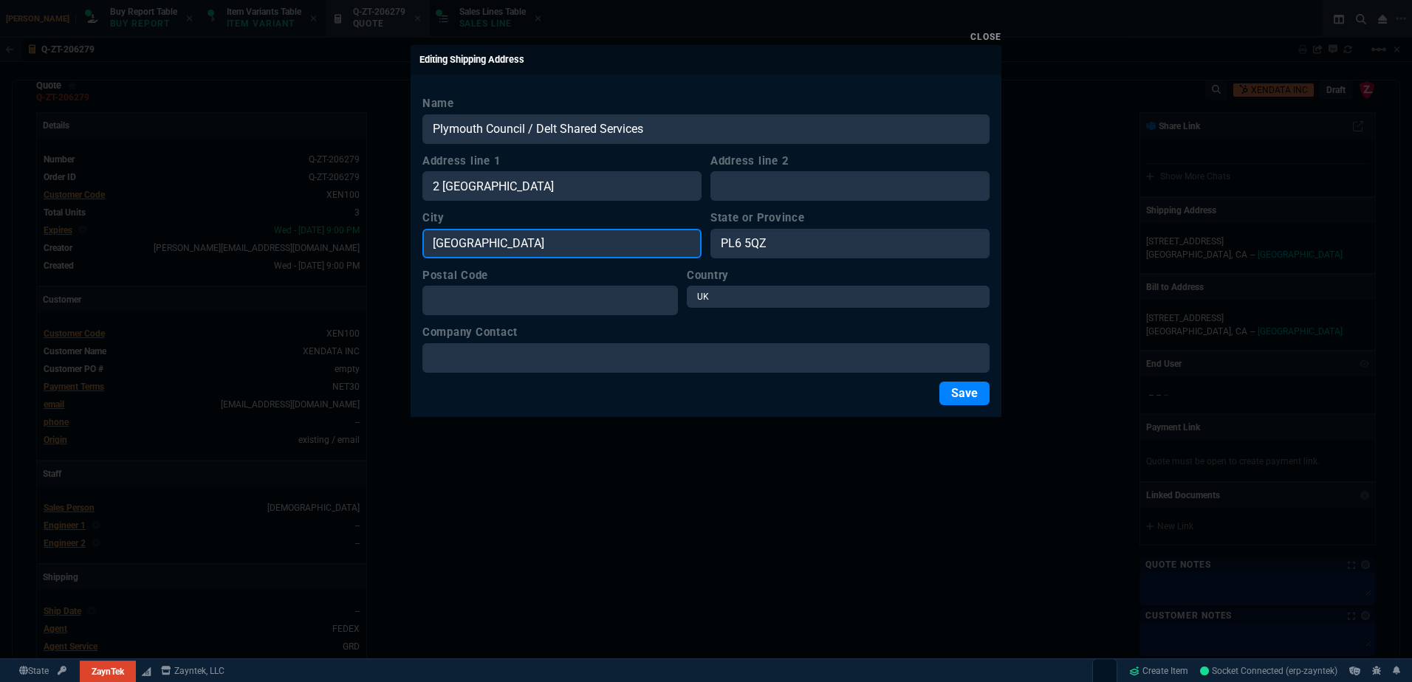
click at [521, 239] on input "[GEOGRAPHIC_DATA]" at bounding box center [561, 244] width 279 height 30
paste input "[GEOGRAPHIC_DATA]"
type input "[GEOGRAPHIC_DATA]"
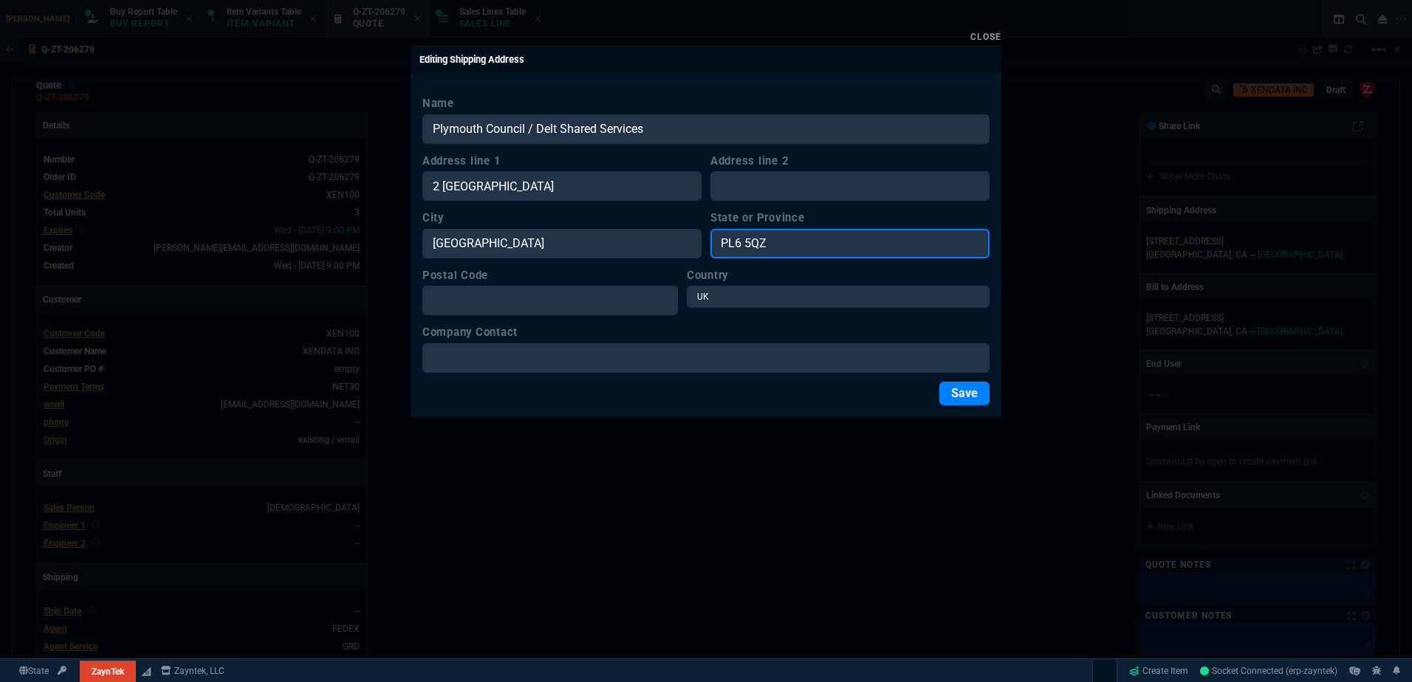
drag, startPoint x: 807, startPoint y: 249, endPoint x: 614, endPoint y: 256, distance: 193.6
click at [614, 256] on div "City [GEOGRAPHIC_DATA] or Province PL6 5QZ" at bounding box center [705, 234] width 567 height 49
click at [579, 284] on div "Postal Code" at bounding box center [549, 291] width 255 height 49
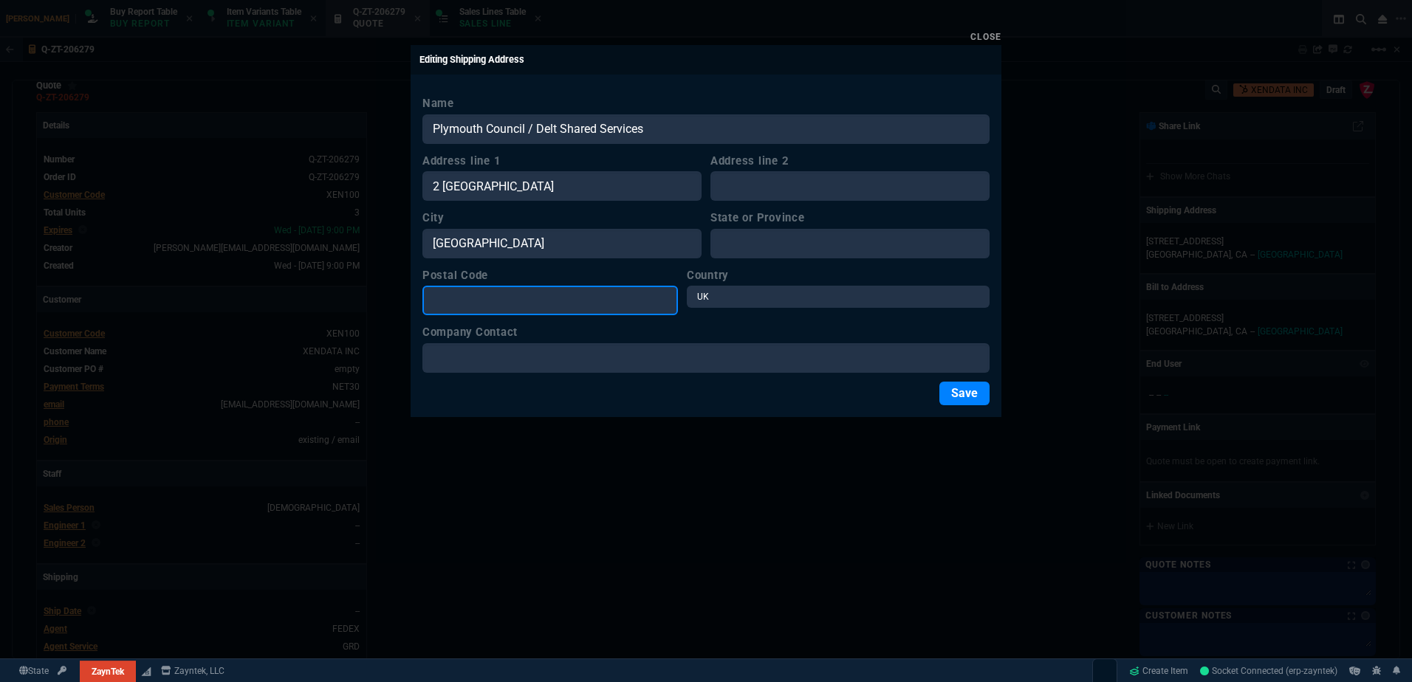
click at [552, 309] on input "Postal Code" at bounding box center [549, 301] width 255 height 30
paste input "PL6 5QZ"
type input "PL6 5QZ"
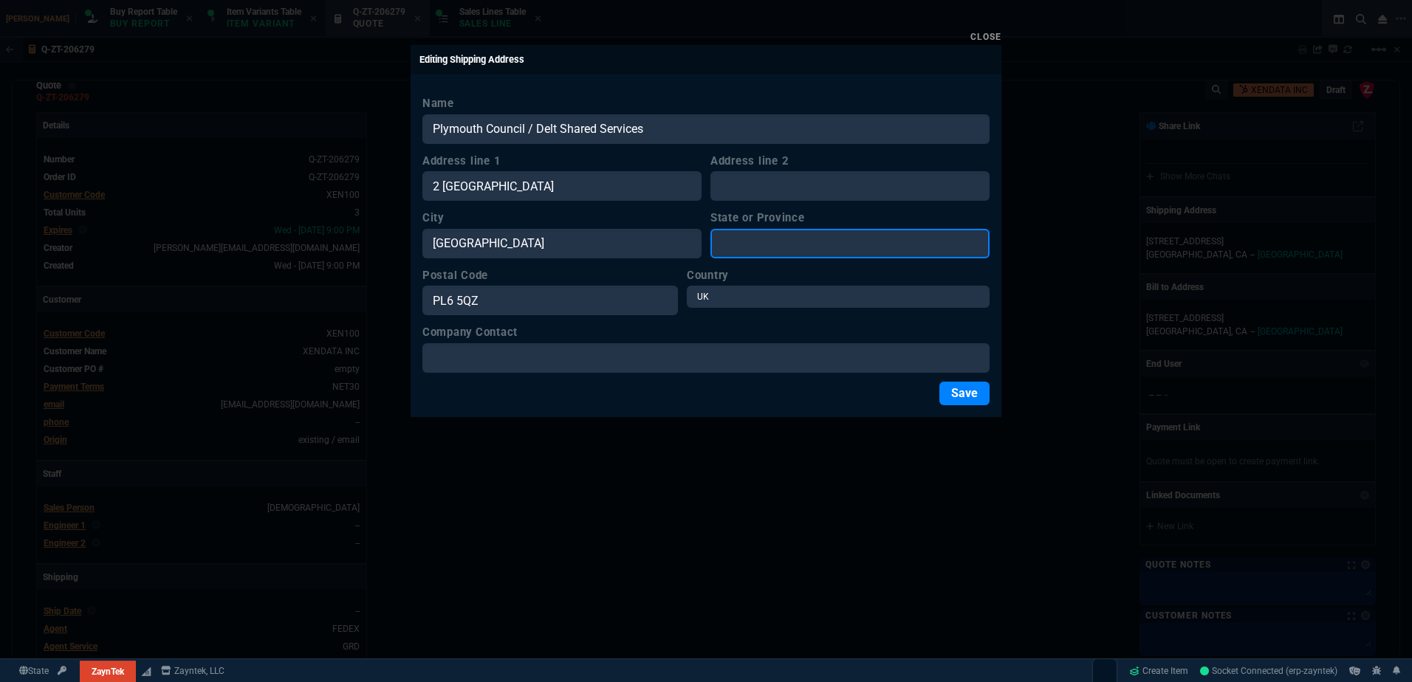
click at [786, 242] on input "State or Province" at bounding box center [849, 244] width 279 height 30
paste input "[GEOGRAPHIC_DATA]"
type input "[GEOGRAPHIC_DATA]"
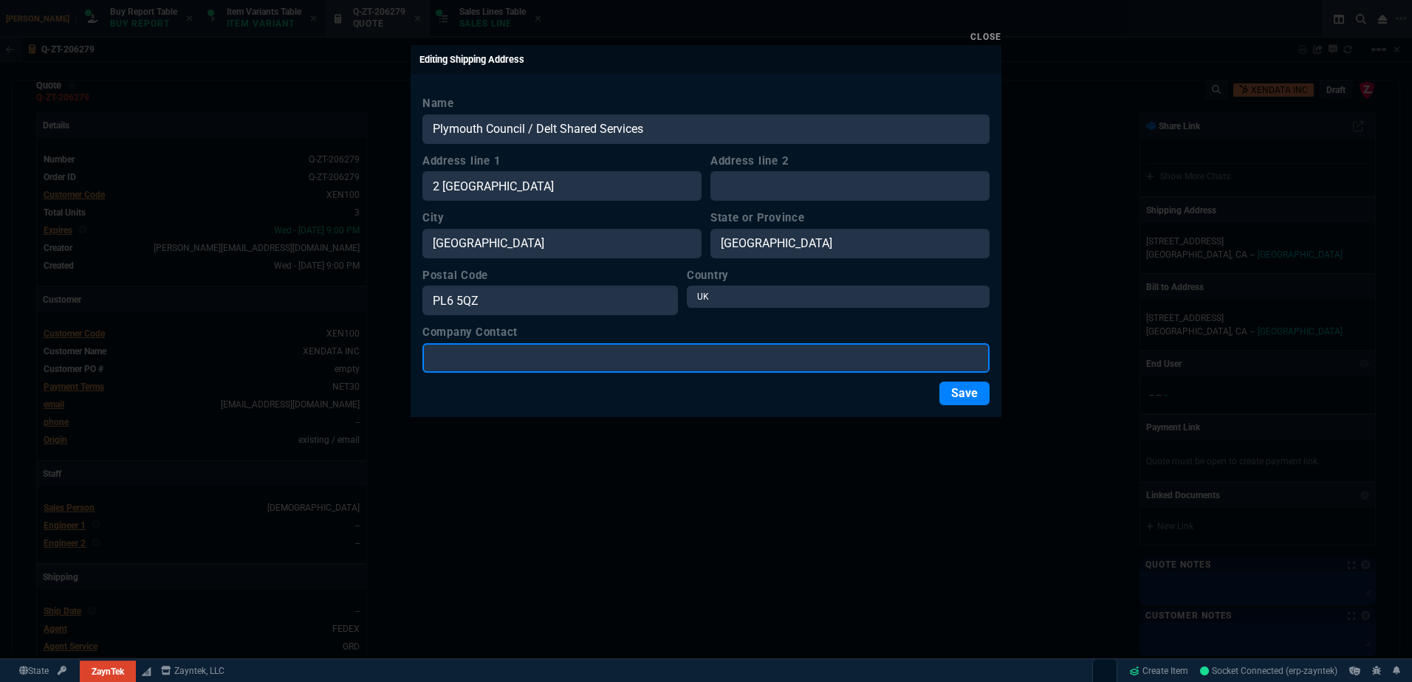
click at [585, 363] on input "Company Contact" at bounding box center [705, 358] width 567 height 30
paste input "[PERSON_NAME]"
click at [552, 366] on input "[PERSON_NAME] /" at bounding box center [705, 358] width 567 height 30
paste input "[PHONE_NUMBER]"
click at [516, 363] on input "[PERSON_NAME] / [PHONE_NUMBER]" at bounding box center [705, 358] width 567 height 30
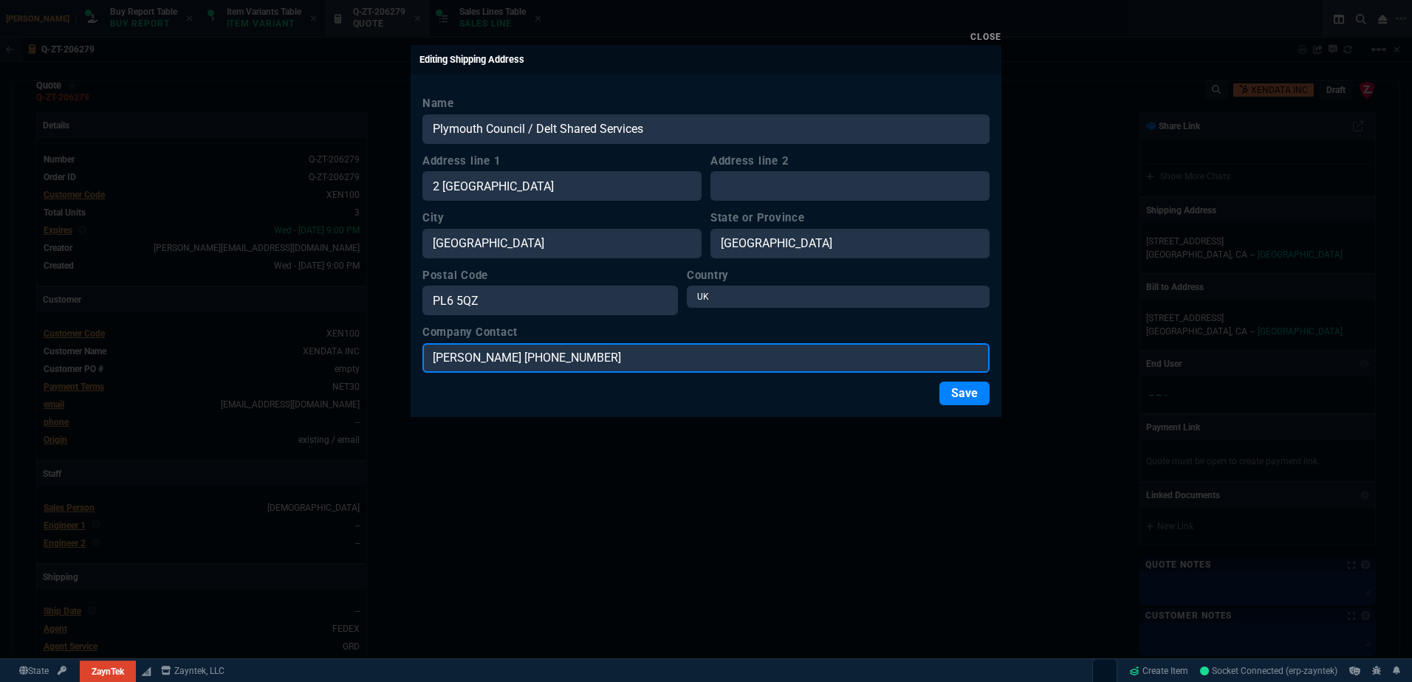
click at [624, 361] on input "[PERSON_NAME] [PHONE_NUMBER]" at bounding box center [705, 358] width 567 height 30
click at [744, 366] on input "[PERSON_NAME] [PHONE_NUMBER]" at bounding box center [705, 358] width 567 height 30
paste input "[PERSON_NAME][EMAIL_ADDRESS][PERSON_NAME][DOMAIN_NAME]"
type input "[PERSON_NAME] [PHONE_NUMBER] [PERSON_NAME][EMAIL_ADDRESS][PERSON_NAME][DOMAIN_N…"
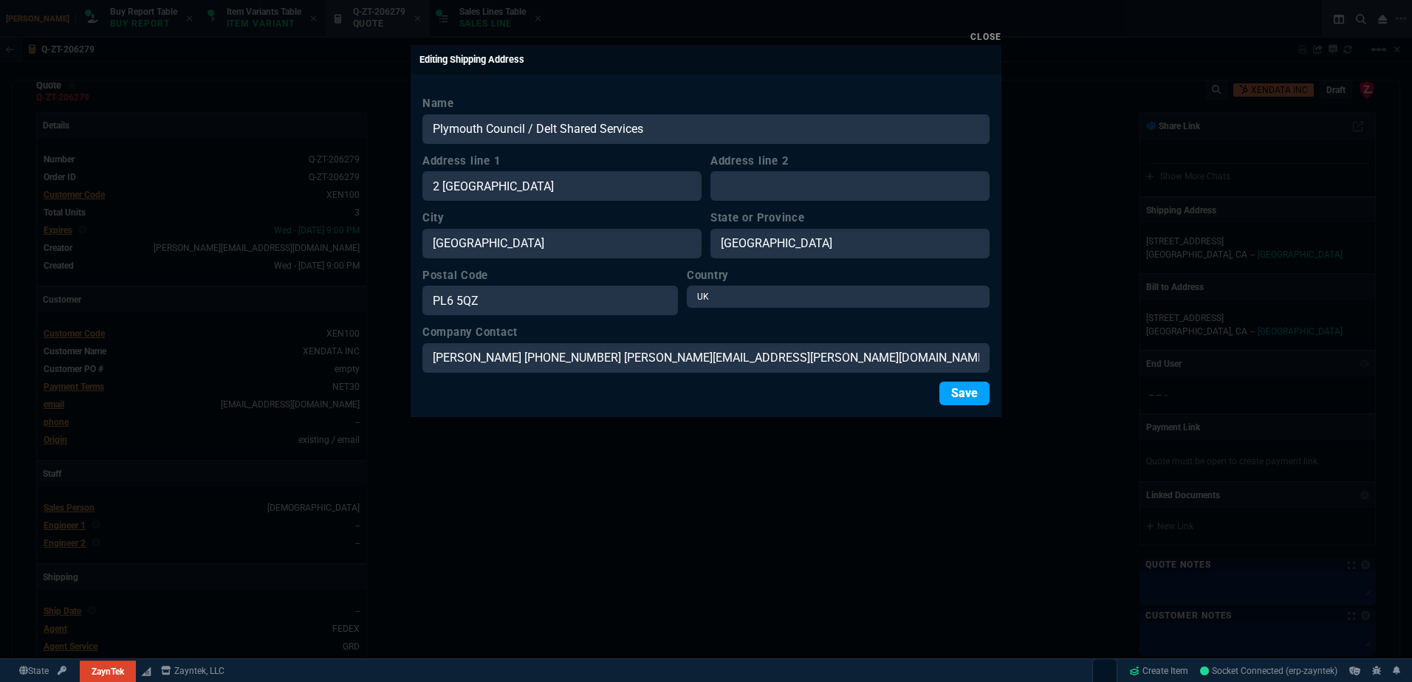
click at [933, 396] on div "Save" at bounding box center [705, 394] width 567 height 24
click at [958, 398] on button "Save" at bounding box center [964, 394] width 50 height 24
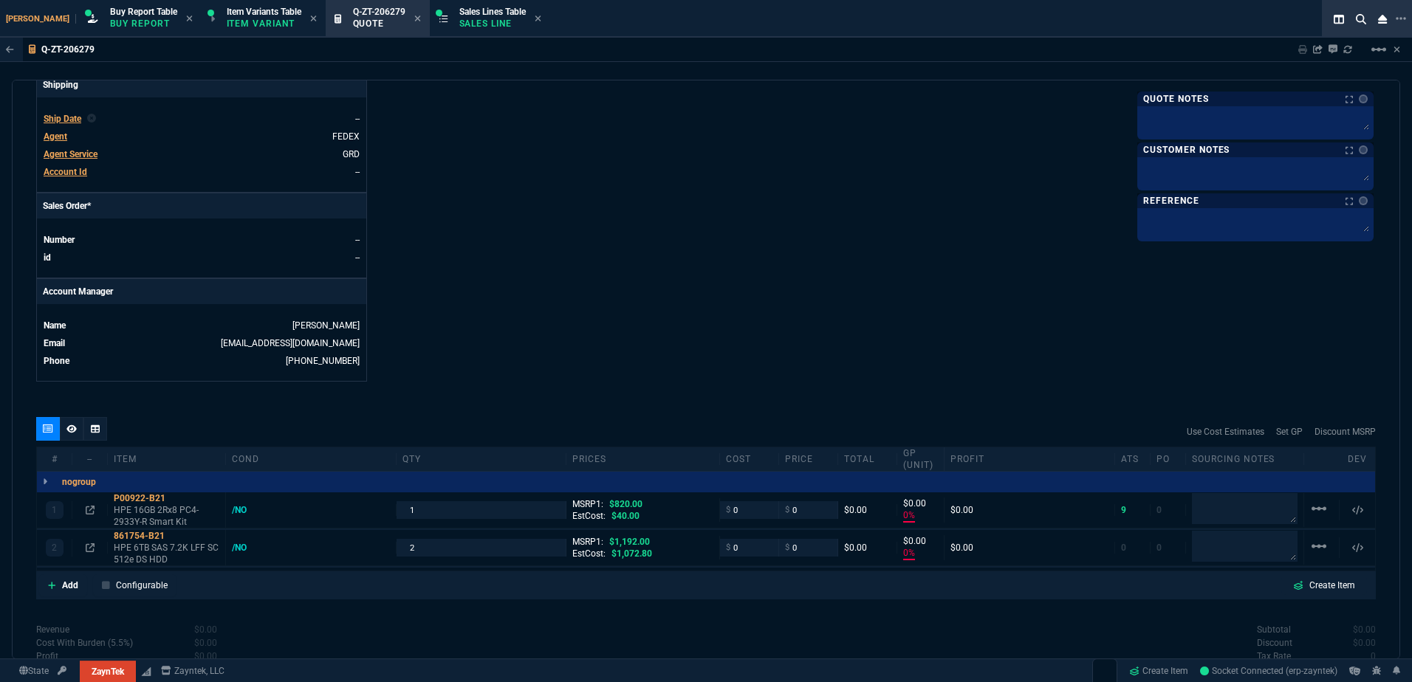
scroll to position [172, 0]
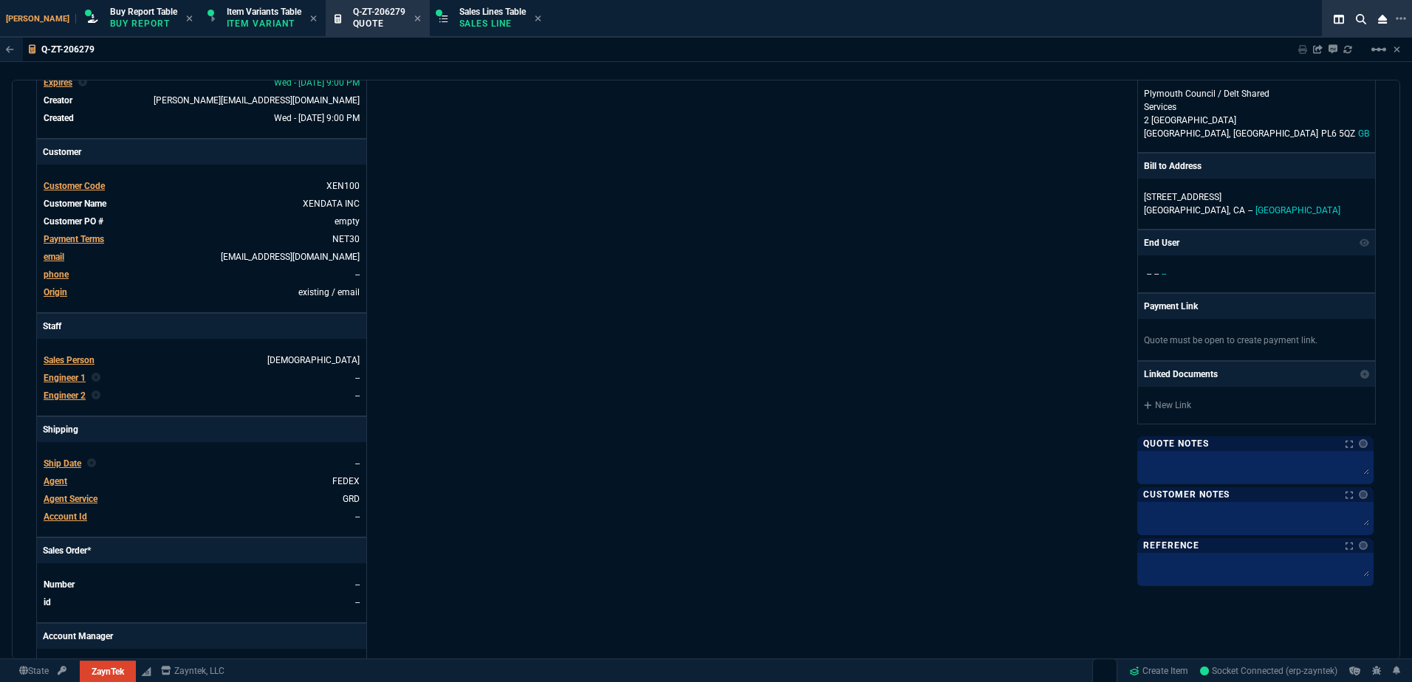
click at [86, 495] on span "Agent Service" at bounding box center [71, 499] width 54 height 10
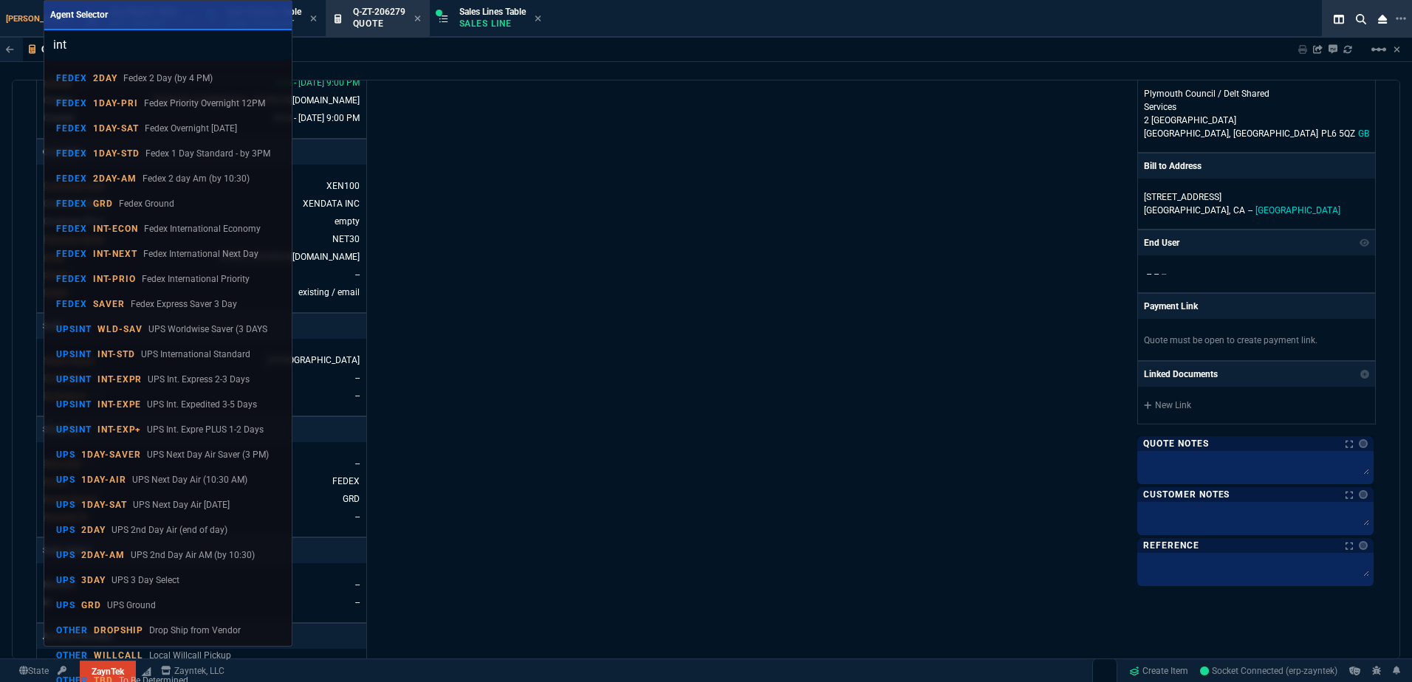
type input "intl"
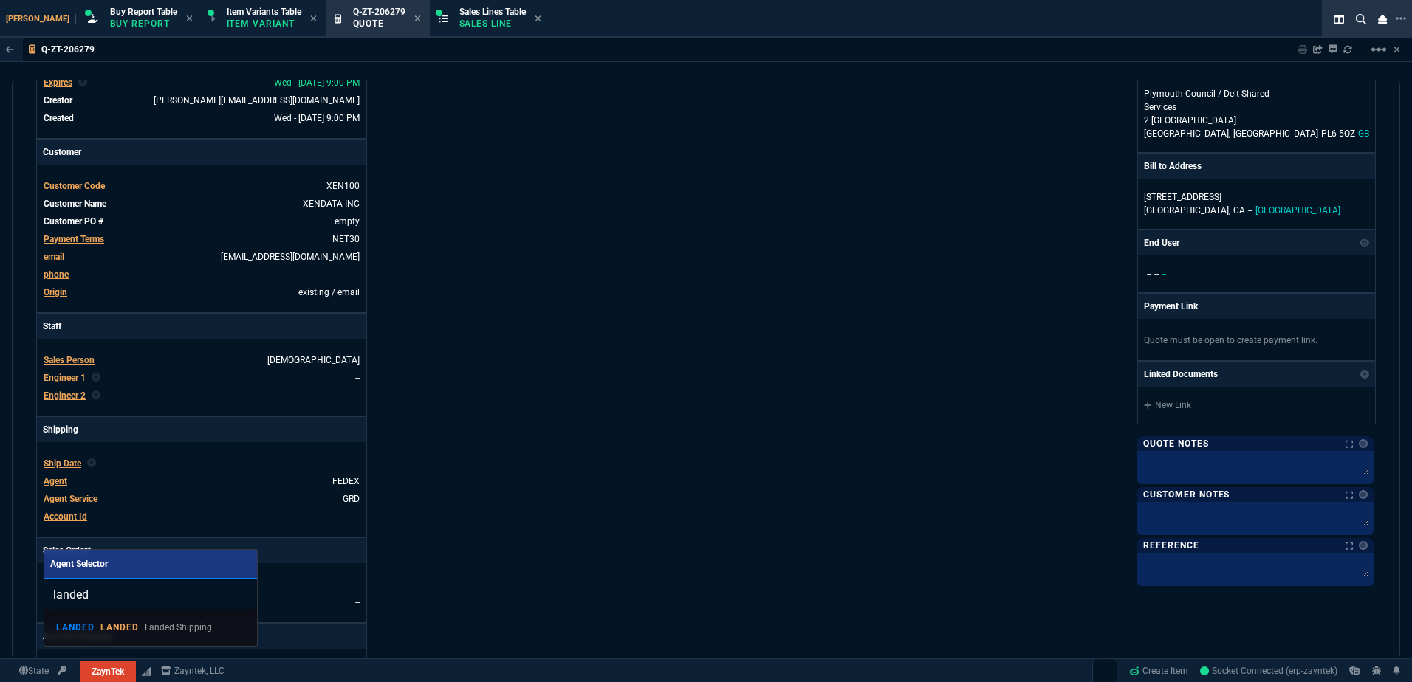
type input "landed"
click at [155, 627] on p "Landed Shipping" at bounding box center [178, 627] width 67 height 13
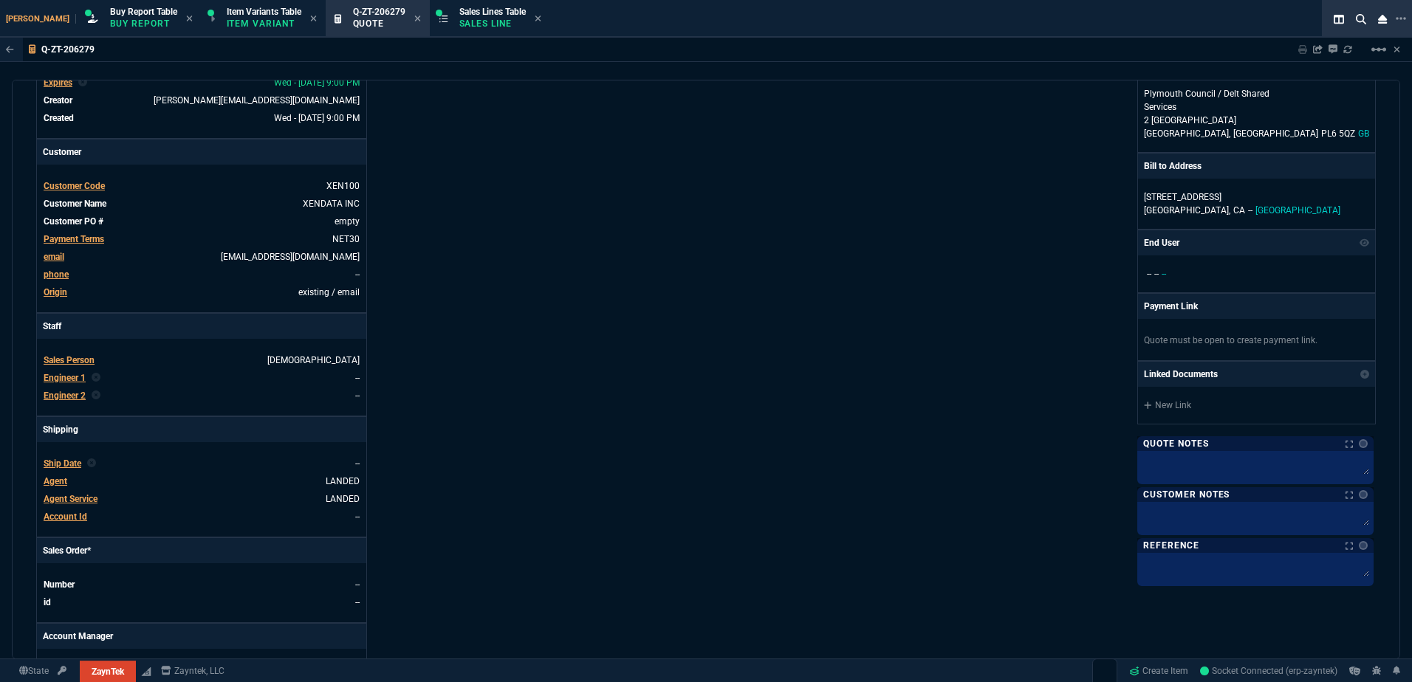
click at [718, 440] on div "ZaynTek, LLC [STREET_ADDRESS] Share Link Show More Chats Shipping Address Plymo…" at bounding box center [1041, 346] width 670 height 762
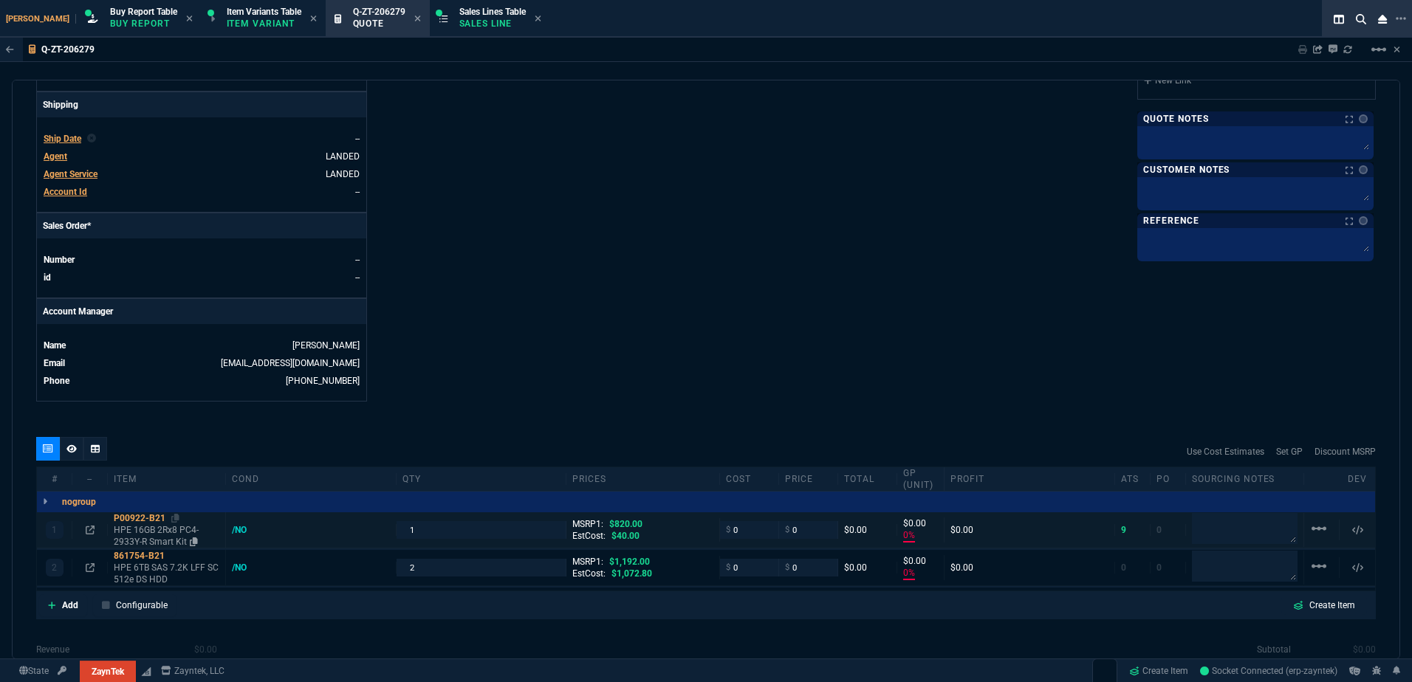
scroll to position [591, 0]
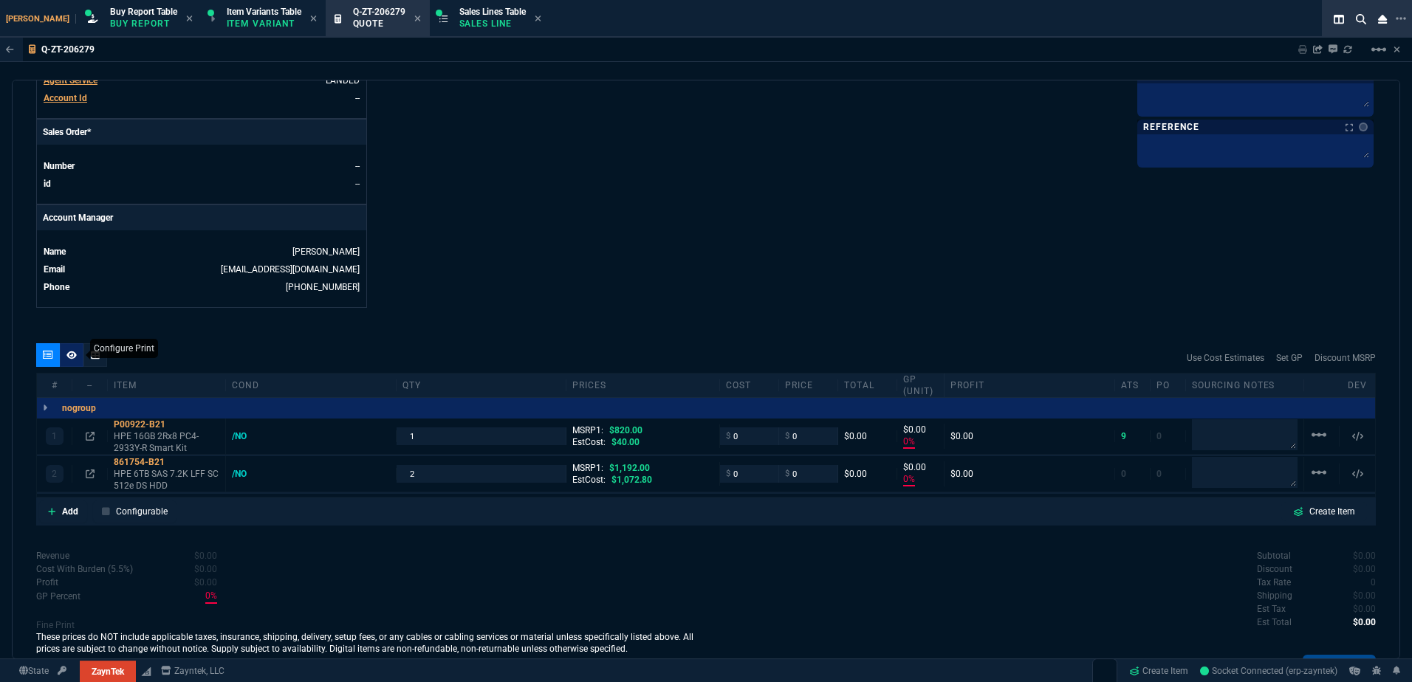
click at [74, 357] on icon at bounding box center [71, 355] width 10 height 9
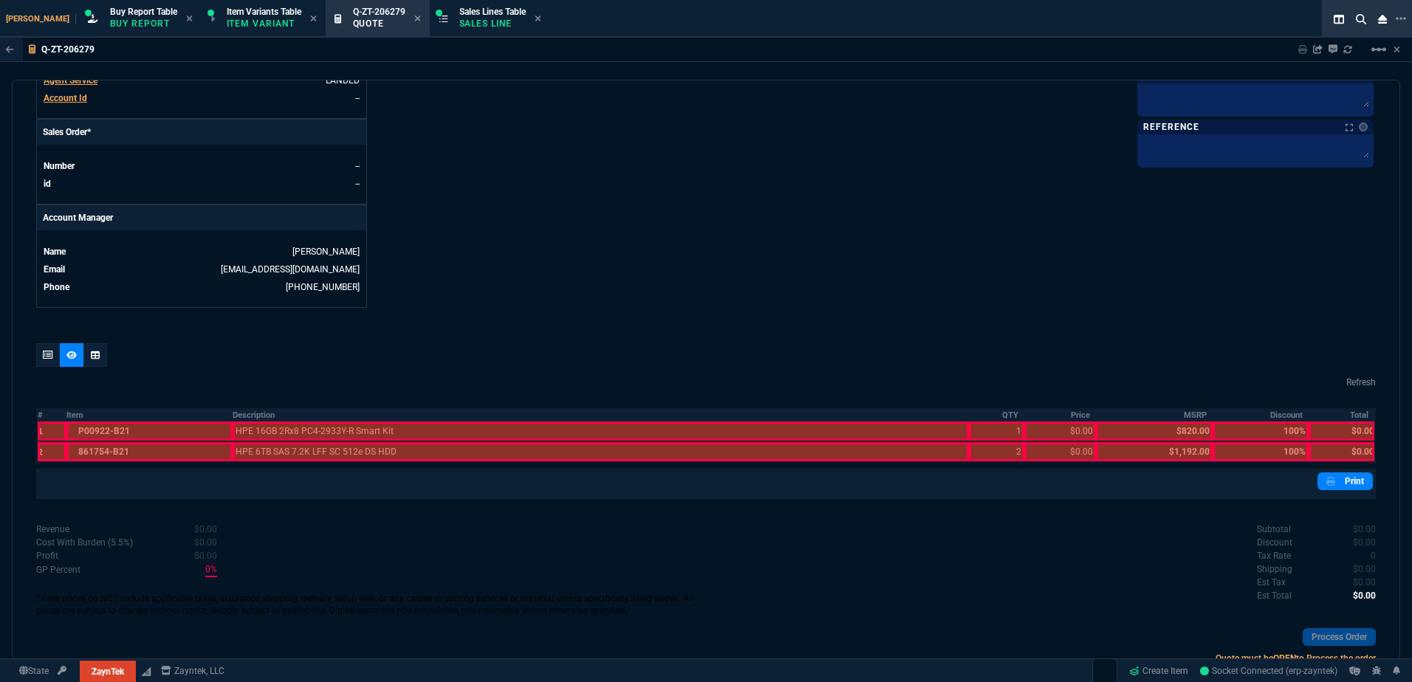
click at [42, 365] on div at bounding box center [48, 355] width 24 height 24
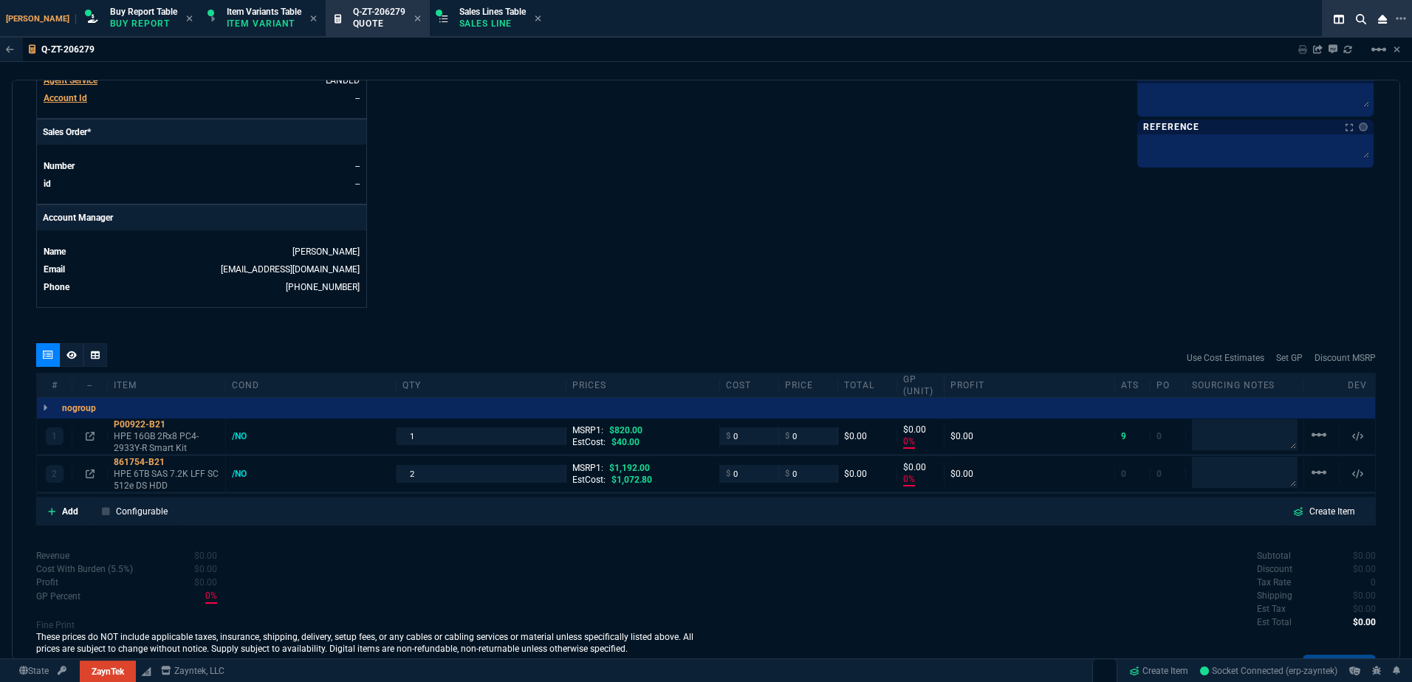
type input "0"
type input "100"
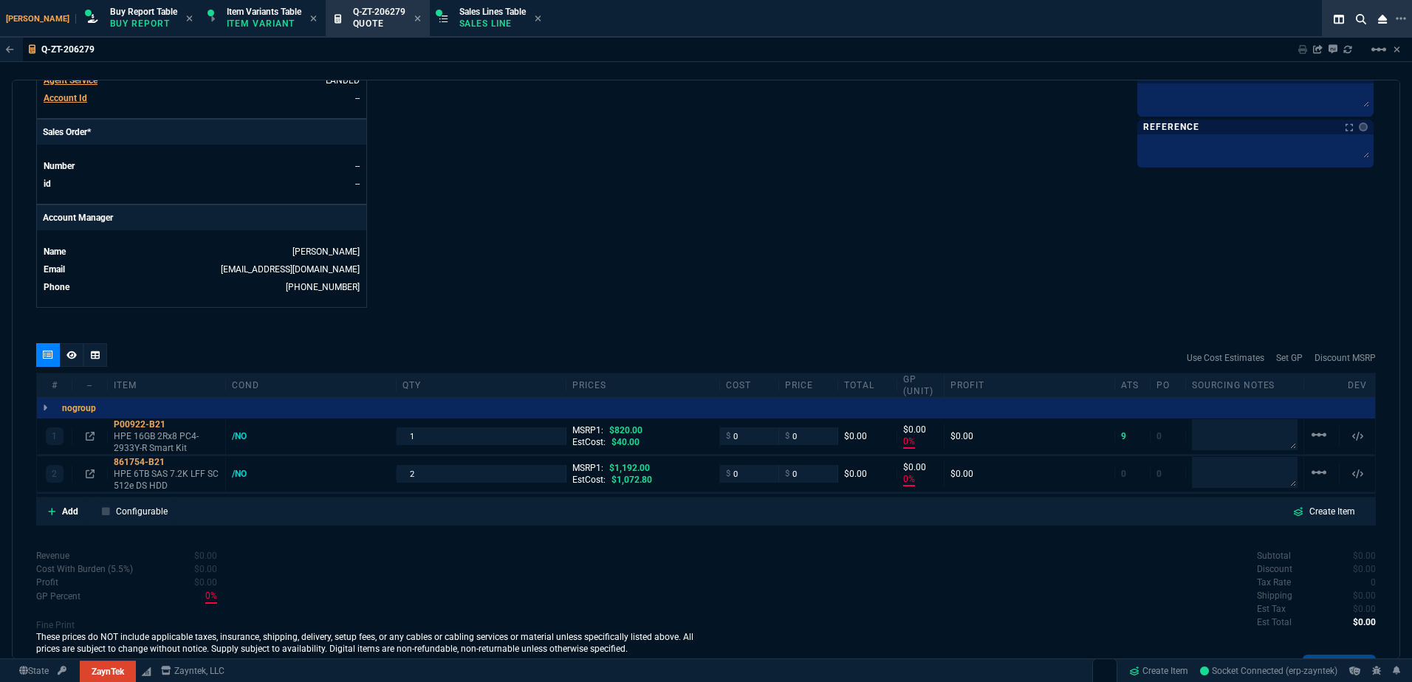
type input "100"
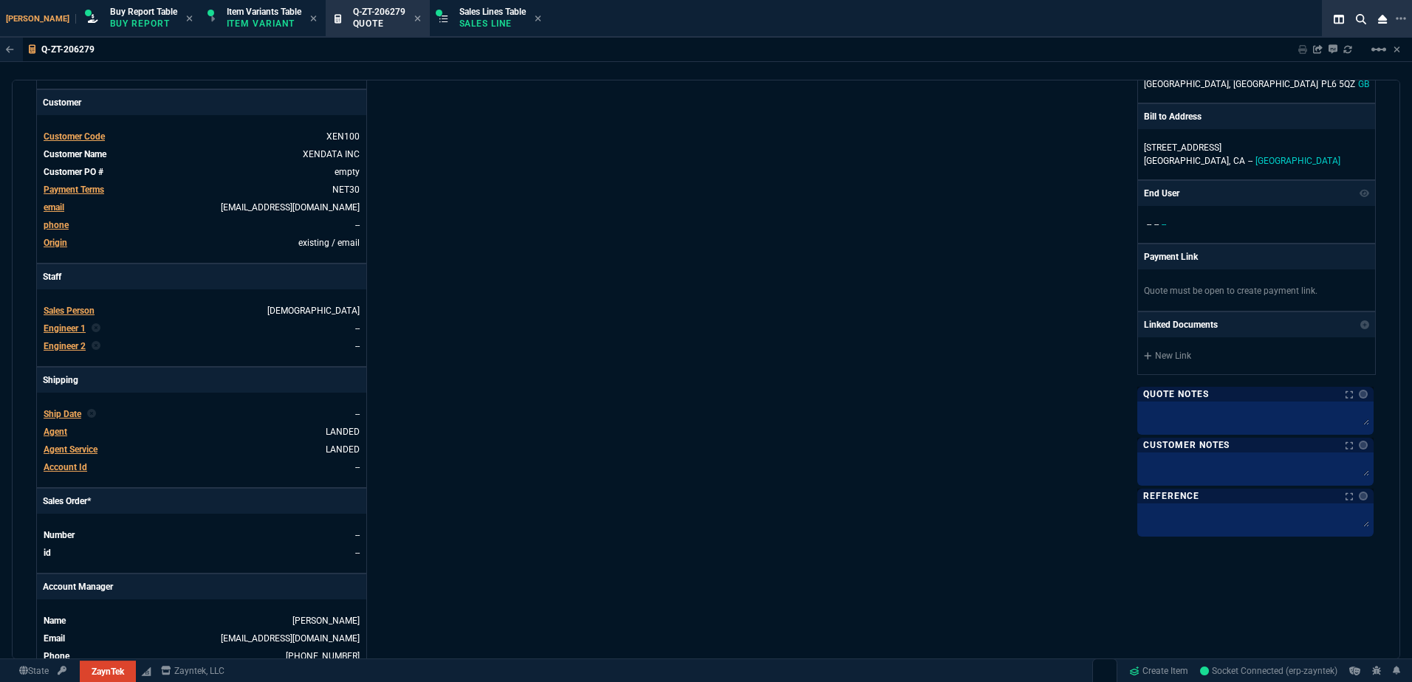
scroll to position [0, 0]
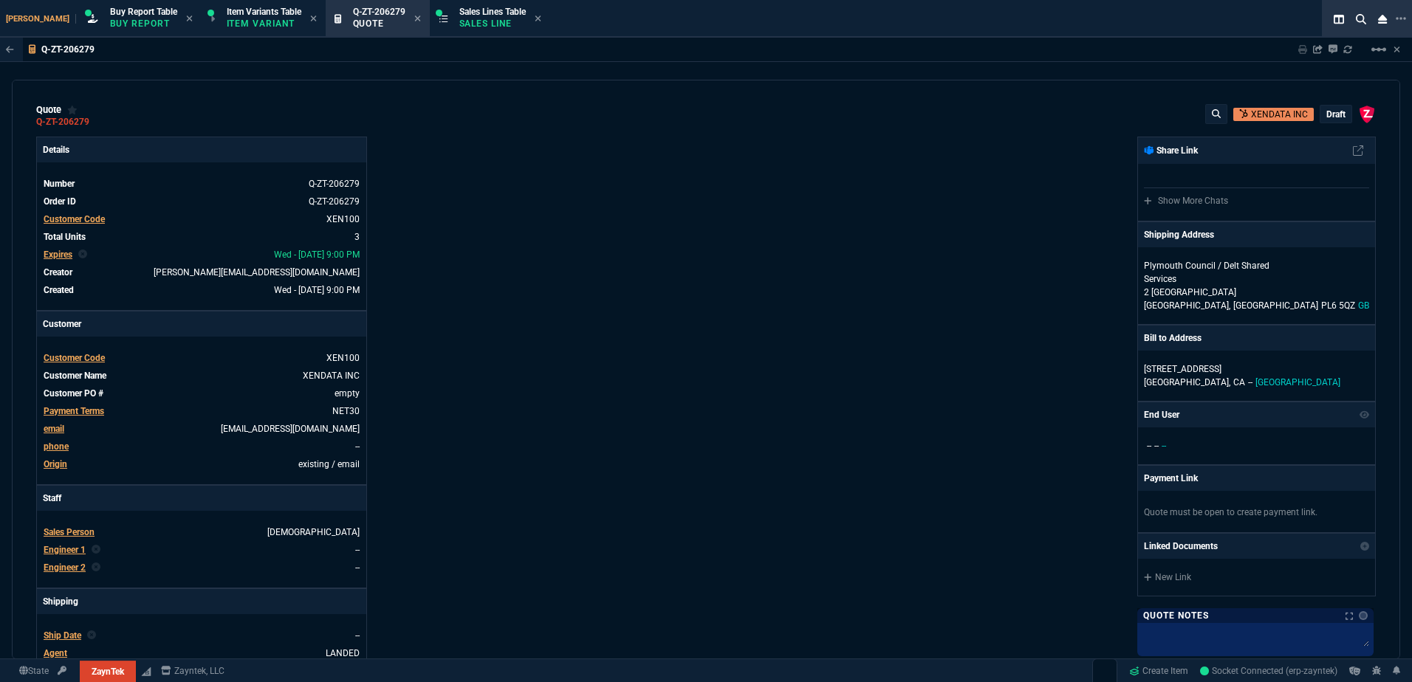
click at [1326, 113] on p "draft" at bounding box center [1335, 115] width 19 height 12
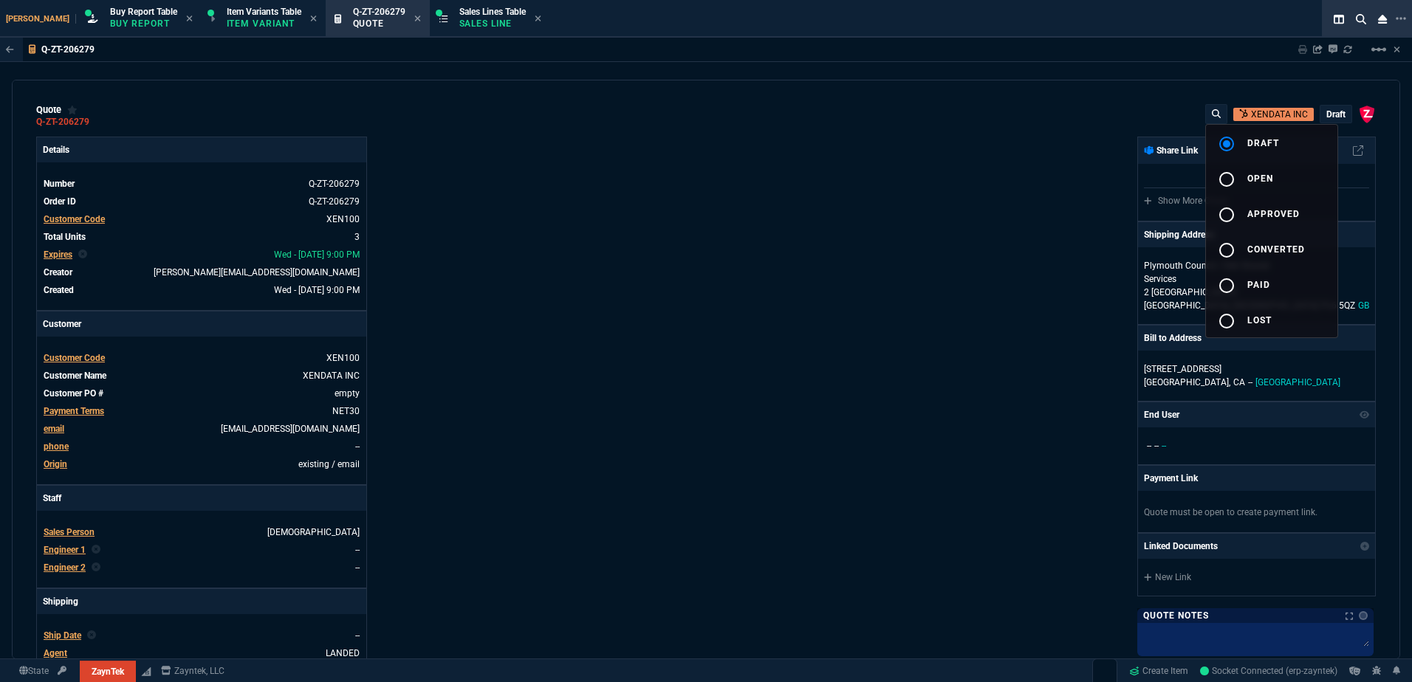
click at [772, 282] on div at bounding box center [706, 341] width 1412 height 682
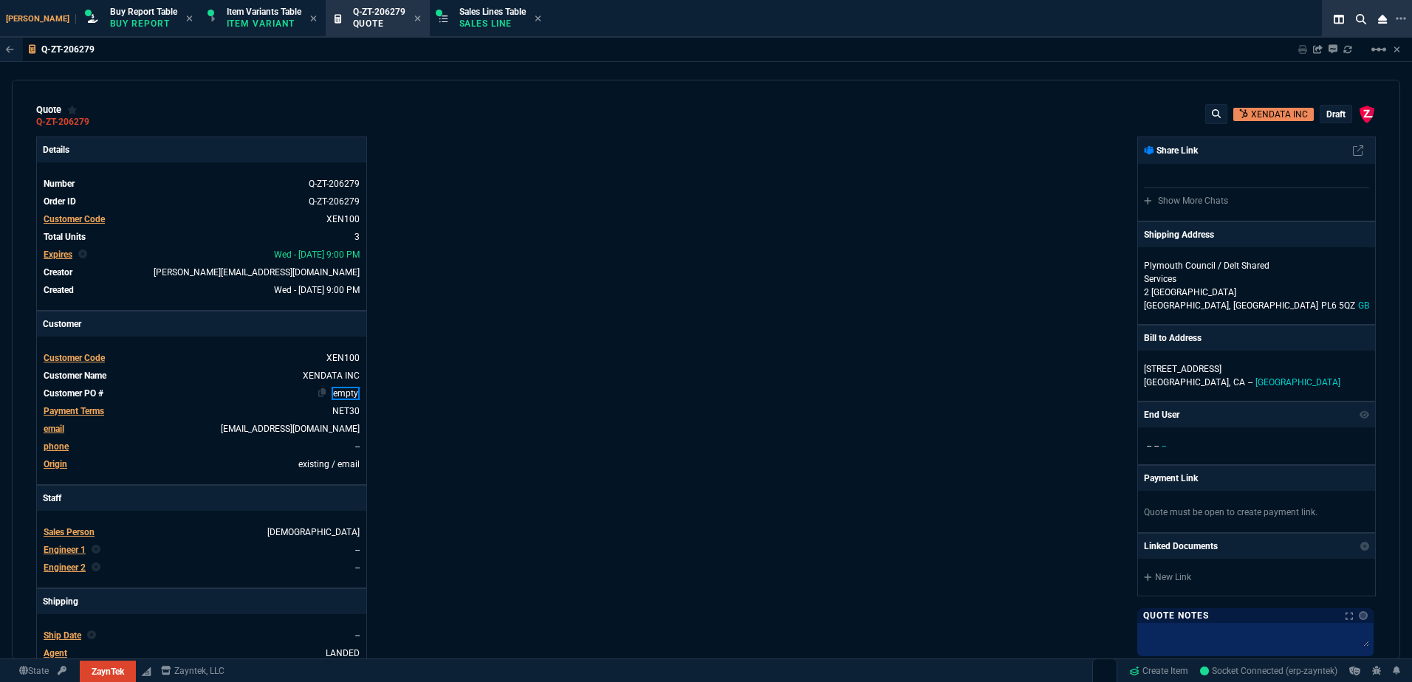
click at [349, 395] on link "empty" at bounding box center [346, 393] width 28 height 13
click at [340, 396] on link "empty" at bounding box center [346, 393] width 28 height 13
paste link
click at [1334, 116] on p "draft" at bounding box center [1335, 115] width 19 height 12
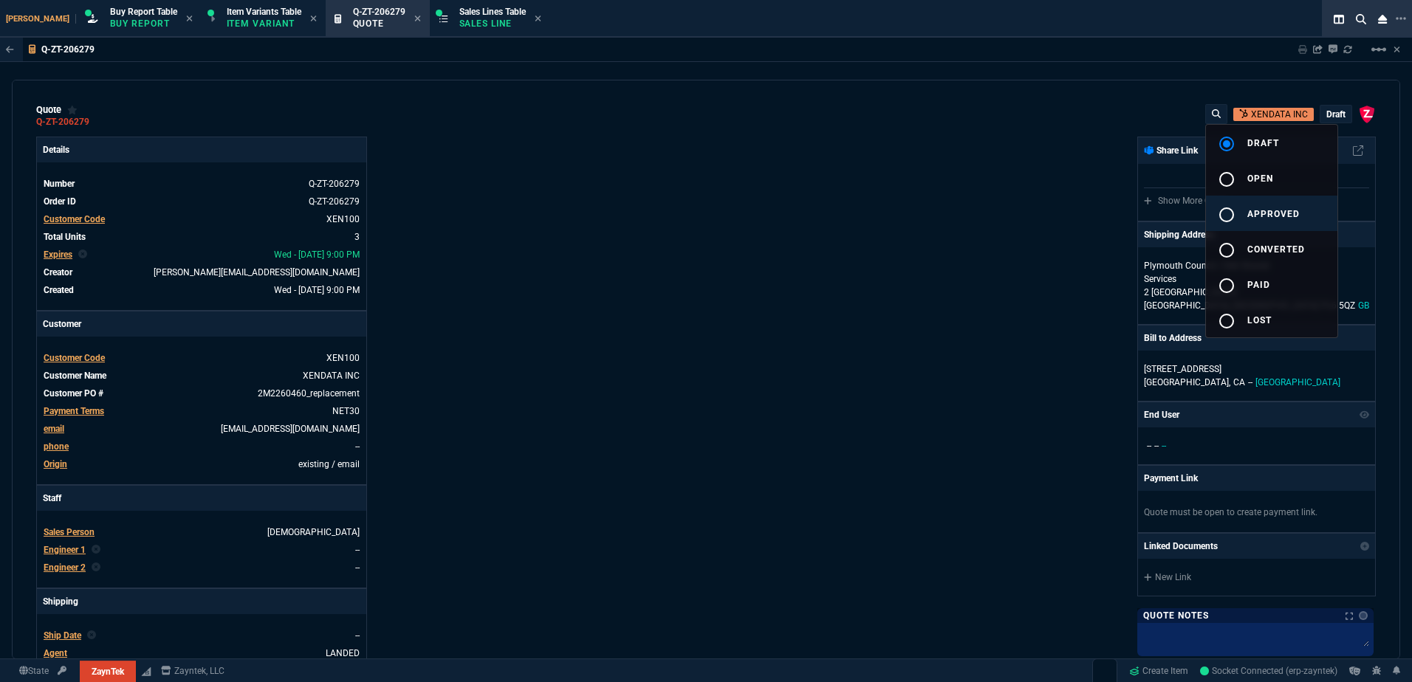
drag, startPoint x: 1264, startPoint y: 220, endPoint x: 870, endPoint y: 277, distance: 398.4
click at [1263, 220] on button "radio_button_unchecked approved" at bounding box center [1271, 213] width 131 height 35
click at [600, 312] on div at bounding box center [706, 341] width 1412 height 682
click at [98, 126] on icon at bounding box center [99, 121] width 8 height 9
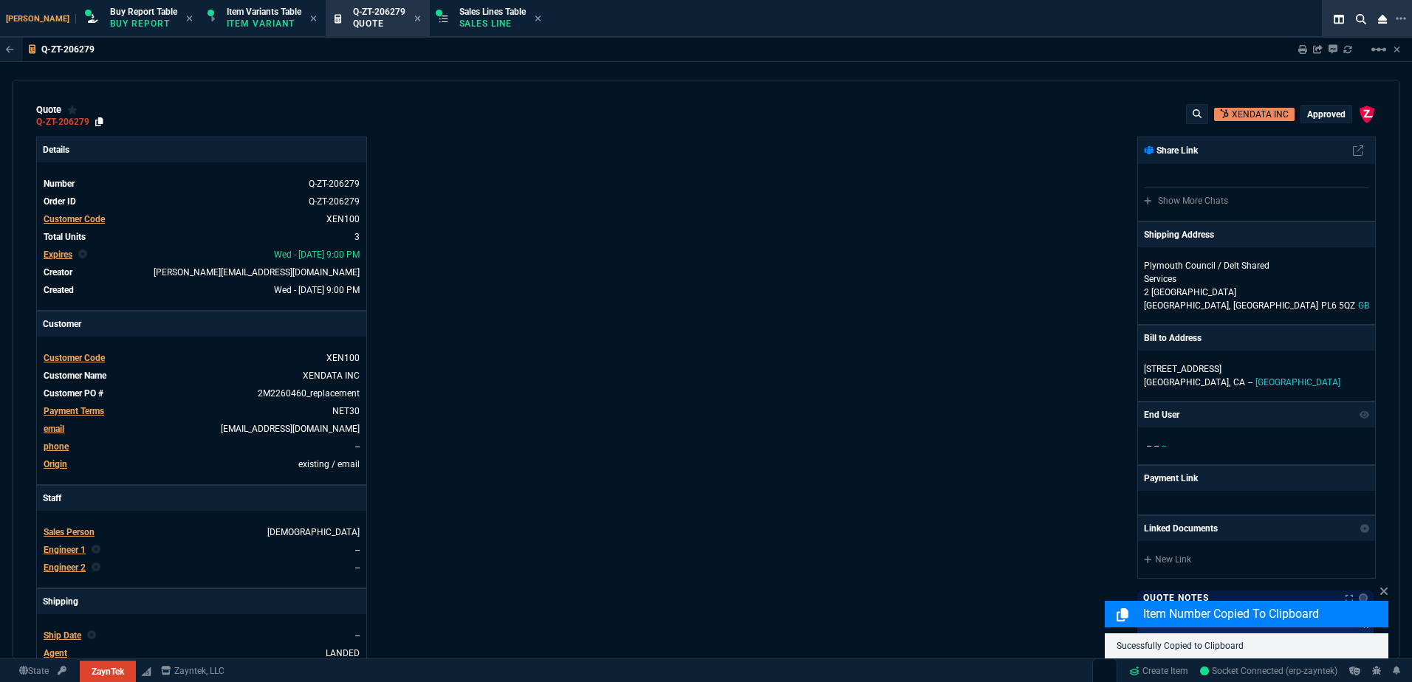
type input "0"
type input "100"
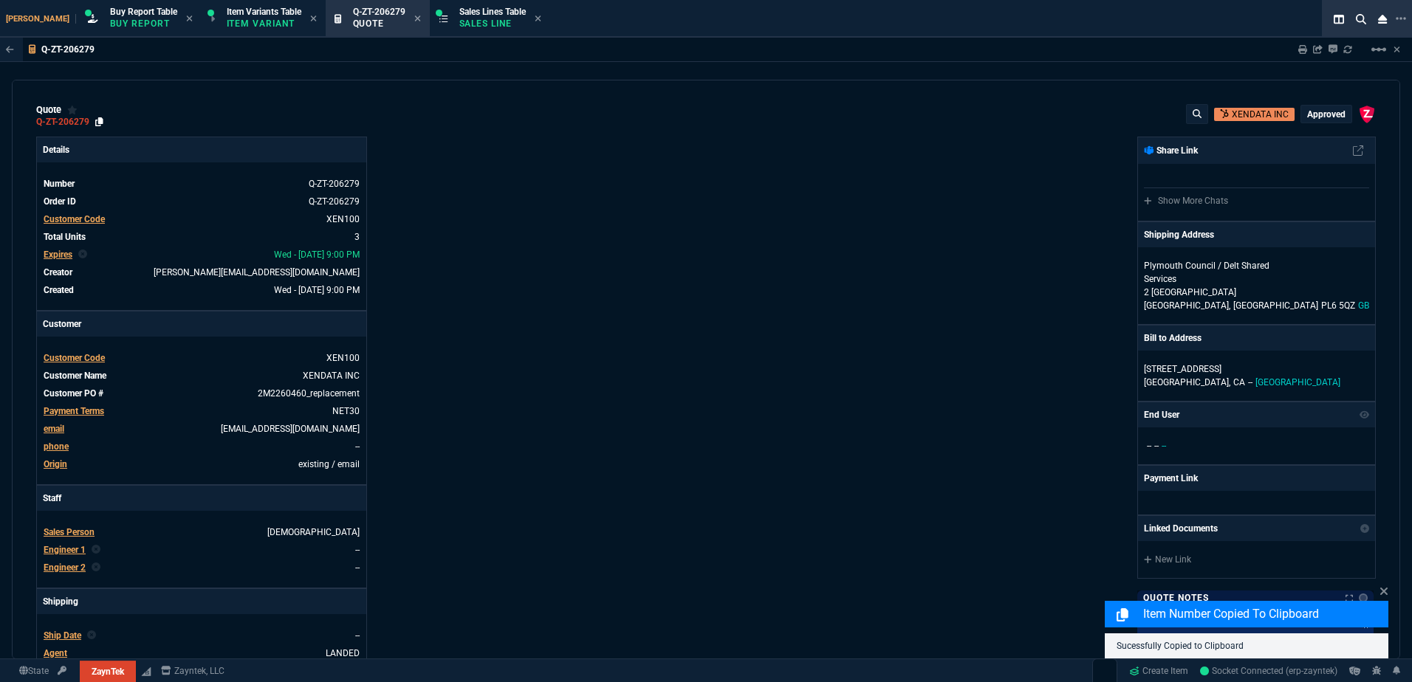
type input "100"
click at [98, 121] on icon at bounding box center [99, 121] width 8 height 9
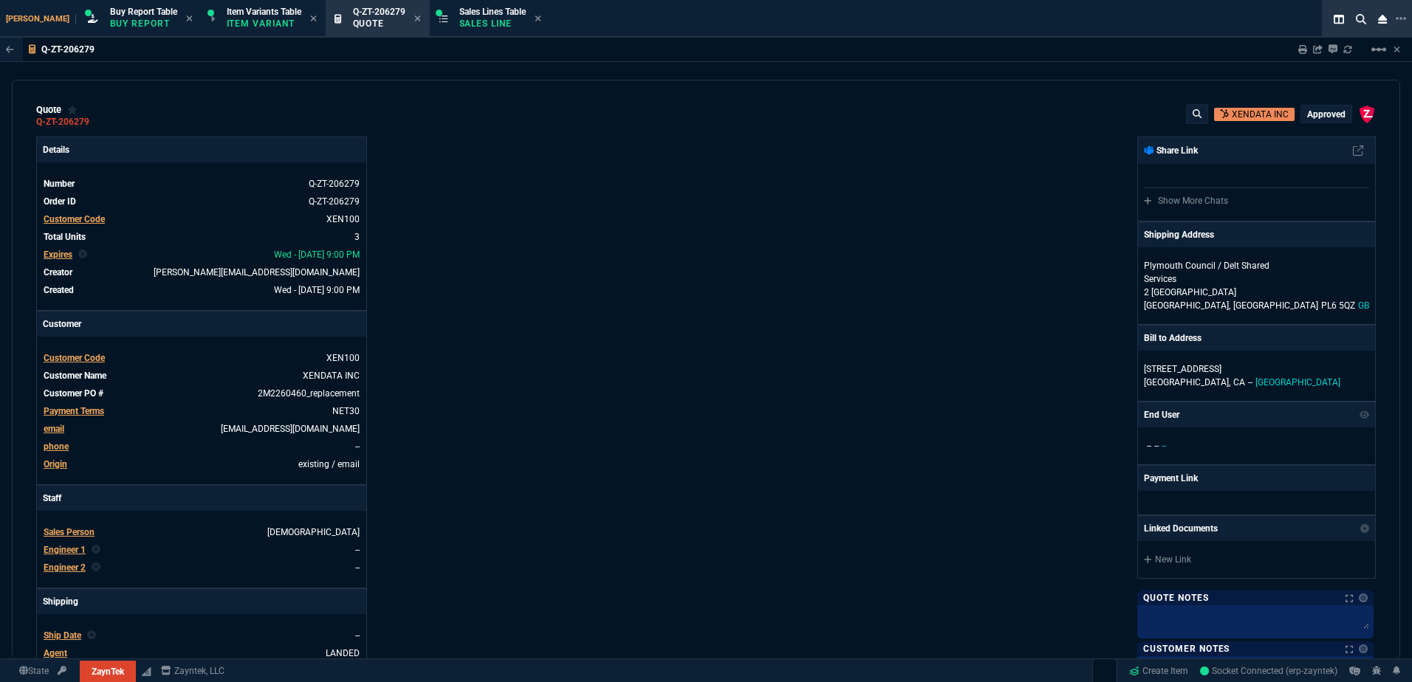
drag, startPoint x: 783, startPoint y: 334, endPoint x: 807, endPoint y: 347, distance: 26.8
click at [783, 333] on div "ZaynTek, LLC [STREET_ADDRESS] Share Link Show More Chats Shipping Address Plymo…" at bounding box center [1041, 518] width 670 height 762
drag, startPoint x: 712, startPoint y: 605, endPoint x: 668, endPoint y: 462, distance: 149.7
click at [712, 605] on div "ZaynTek, LLC [STREET_ADDRESS] Share Link Show More Chats Shipping Address Plymo…" at bounding box center [1041, 518] width 670 height 762
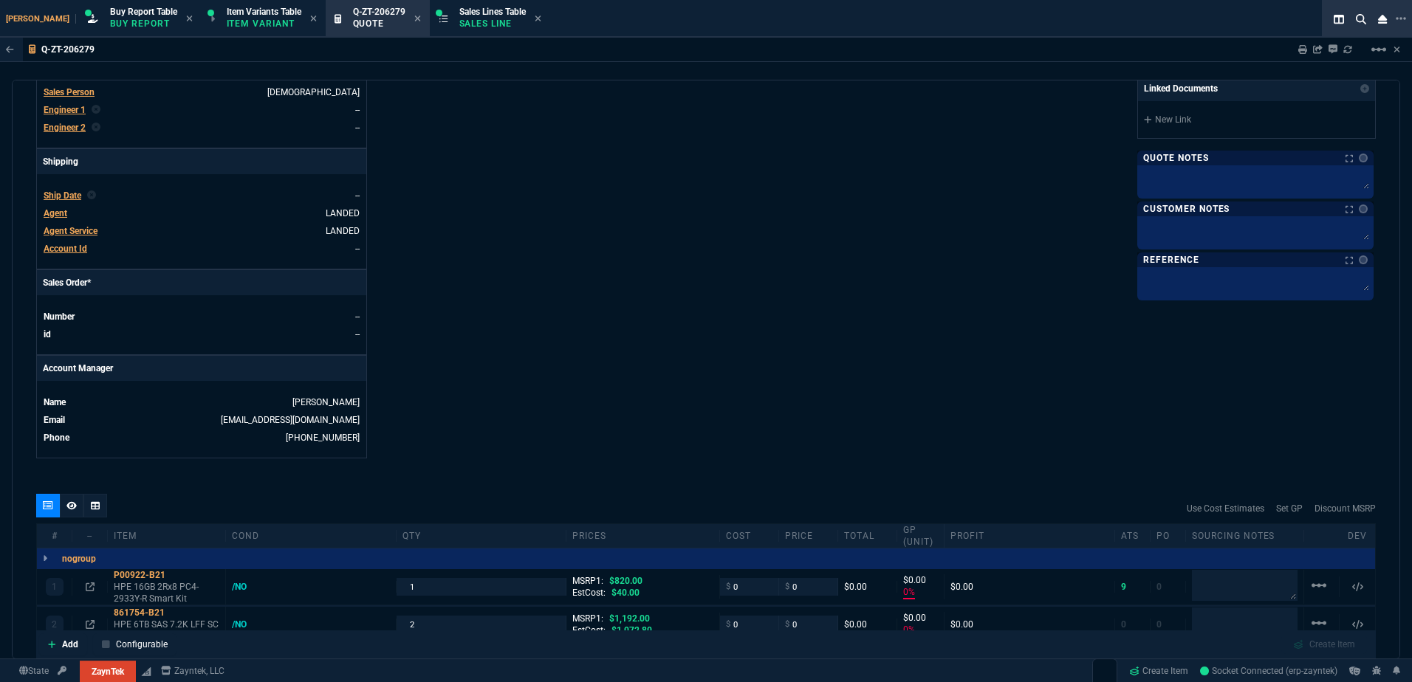
scroll to position [591, 0]
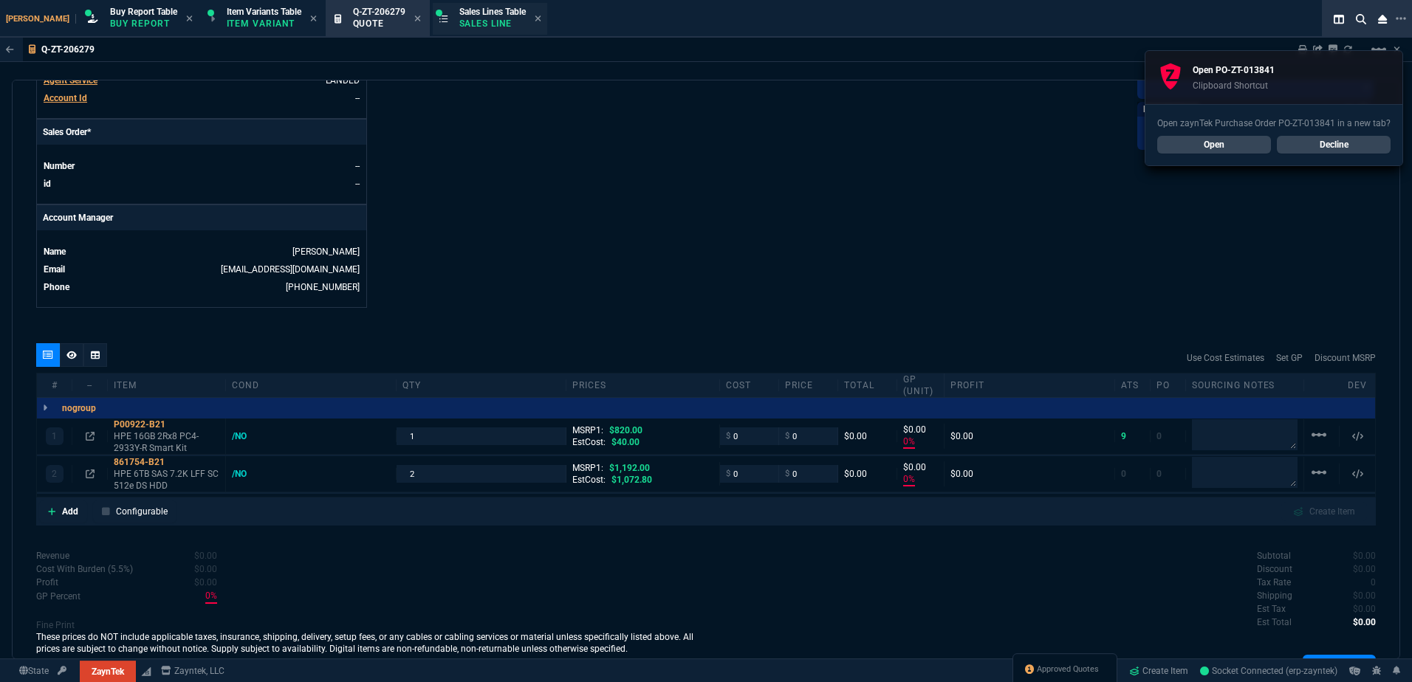
click at [459, 7] on span "Sales Lines Table" at bounding box center [492, 12] width 66 height 10
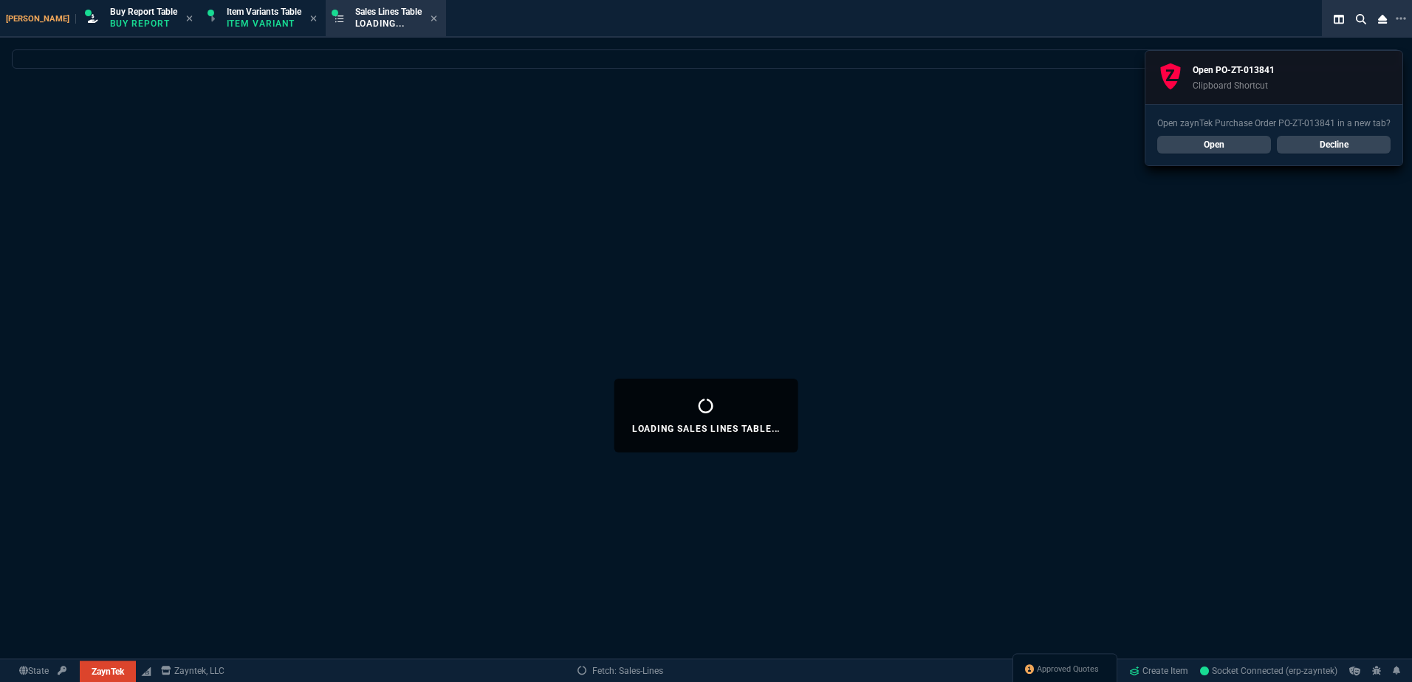
select select
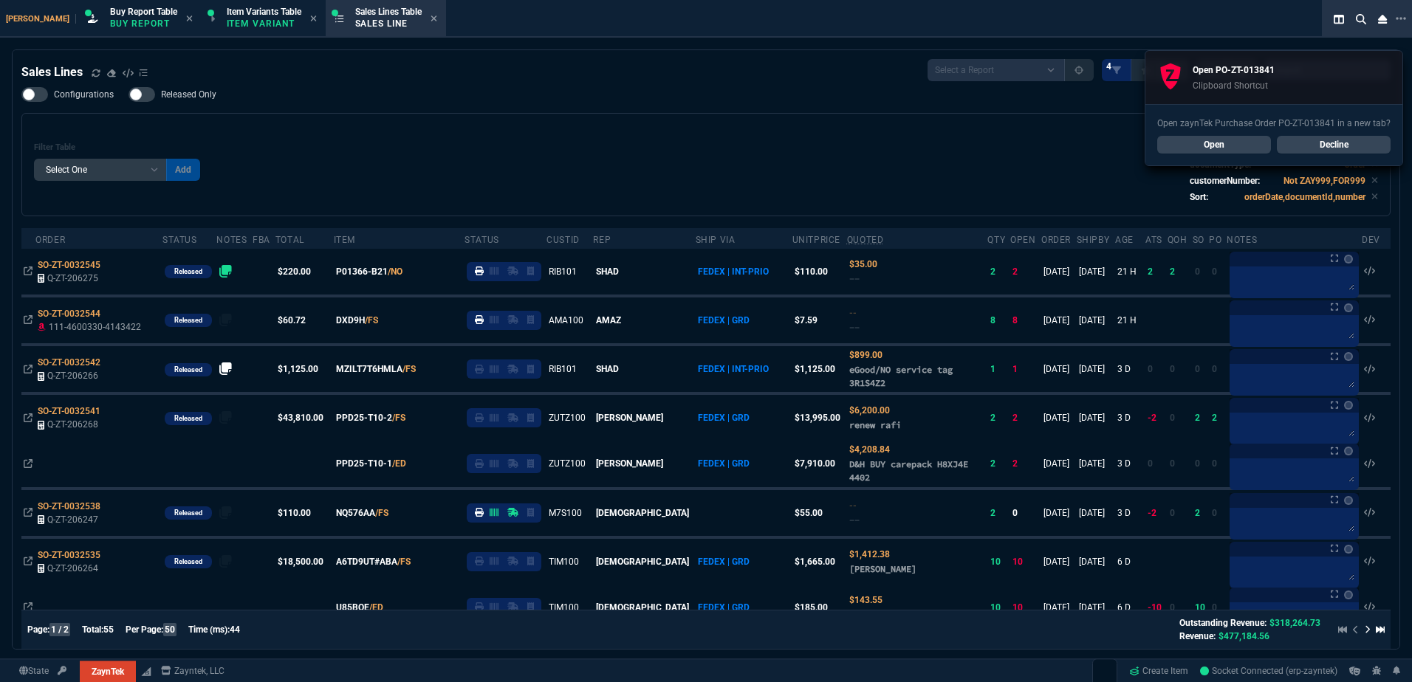
click at [402, 143] on div "Filter Table Select One Add Filter () Age () ATS () Cond (itemVariantCode) Cust…" at bounding box center [706, 165] width 1344 height 78
click at [112, 16] on span "Buy Report Table" at bounding box center [143, 12] width 67 height 10
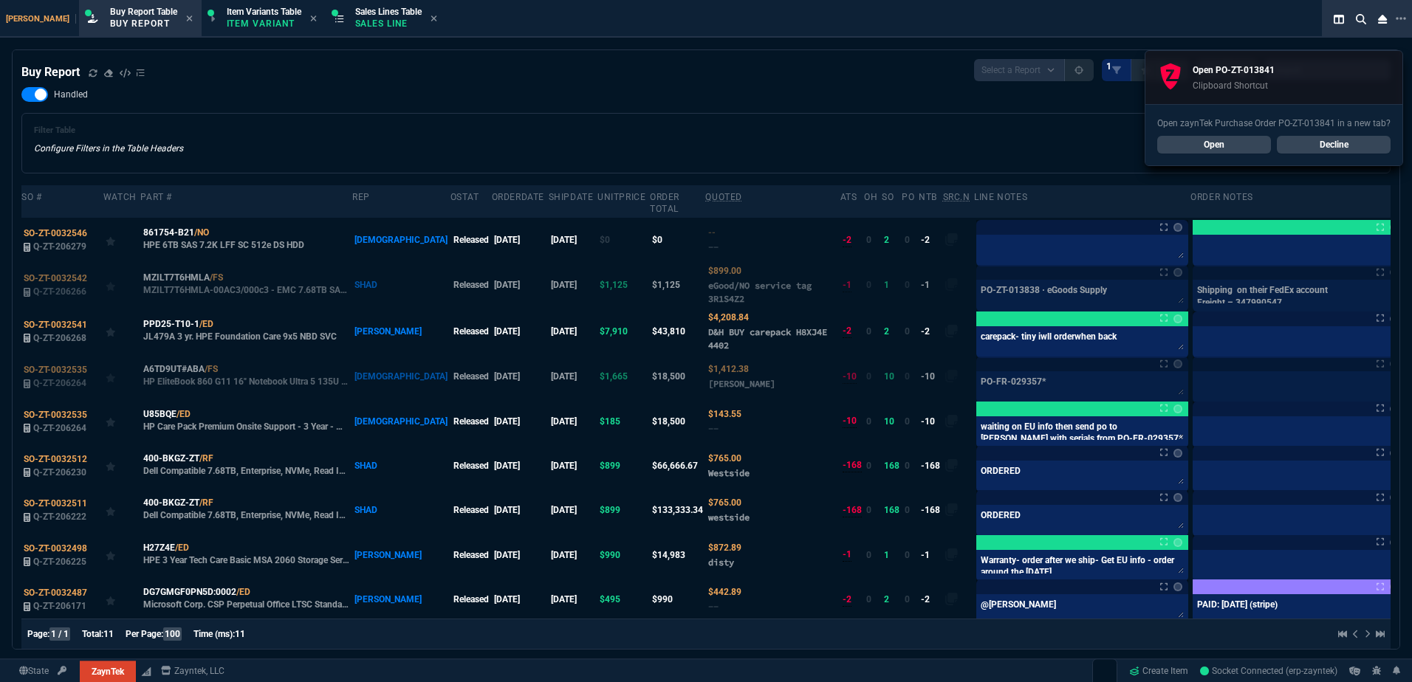
click at [412, 172] on div "Filter Table Configure Filters in the Table Headers Current Filters Sort: order…" at bounding box center [705, 143] width 1369 height 61
click at [535, 86] on div "Buy Report Select a Report Not Purchased 1 Handled Filter Table Configure Filte…" at bounding box center [705, 403] width 1369 height 688
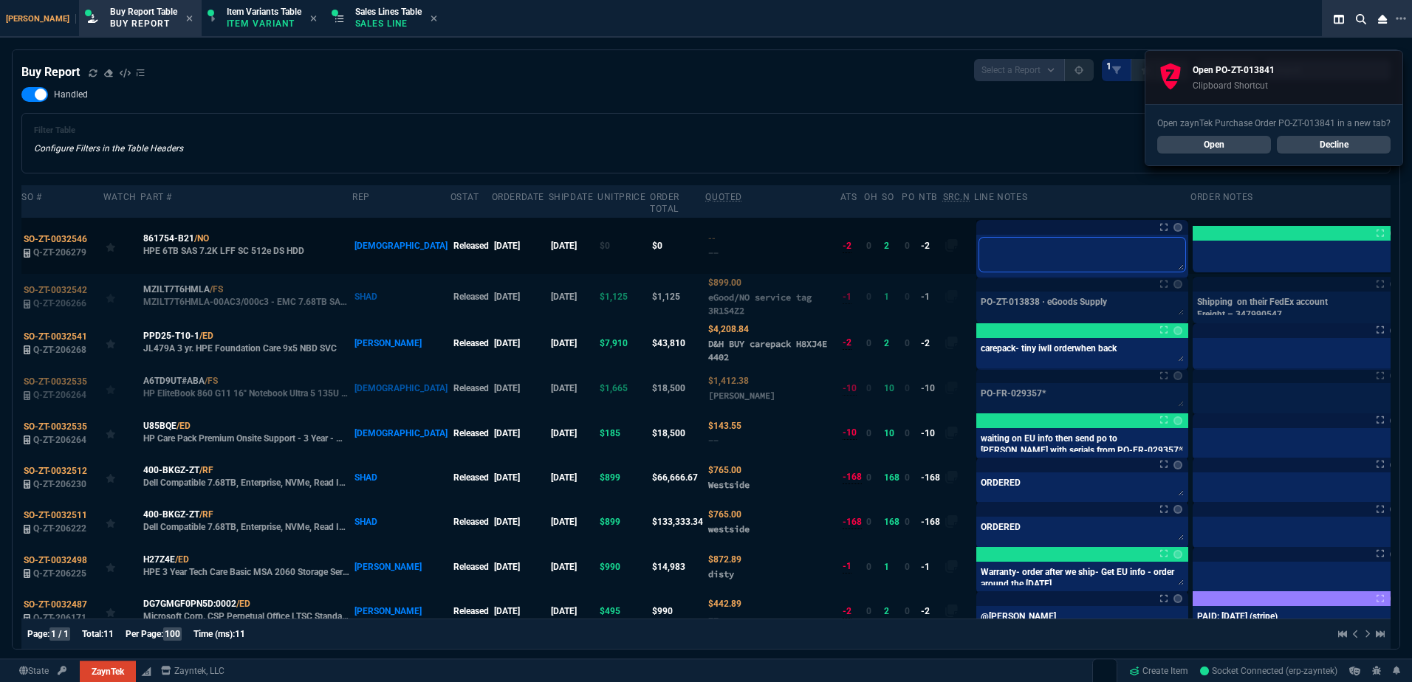
click at [979, 238] on textarea at bounding box center [1082, 255] width 206 height 34
paste textarea "PO-ZT-013841*"
type textarea "PO-ZT-013841*"
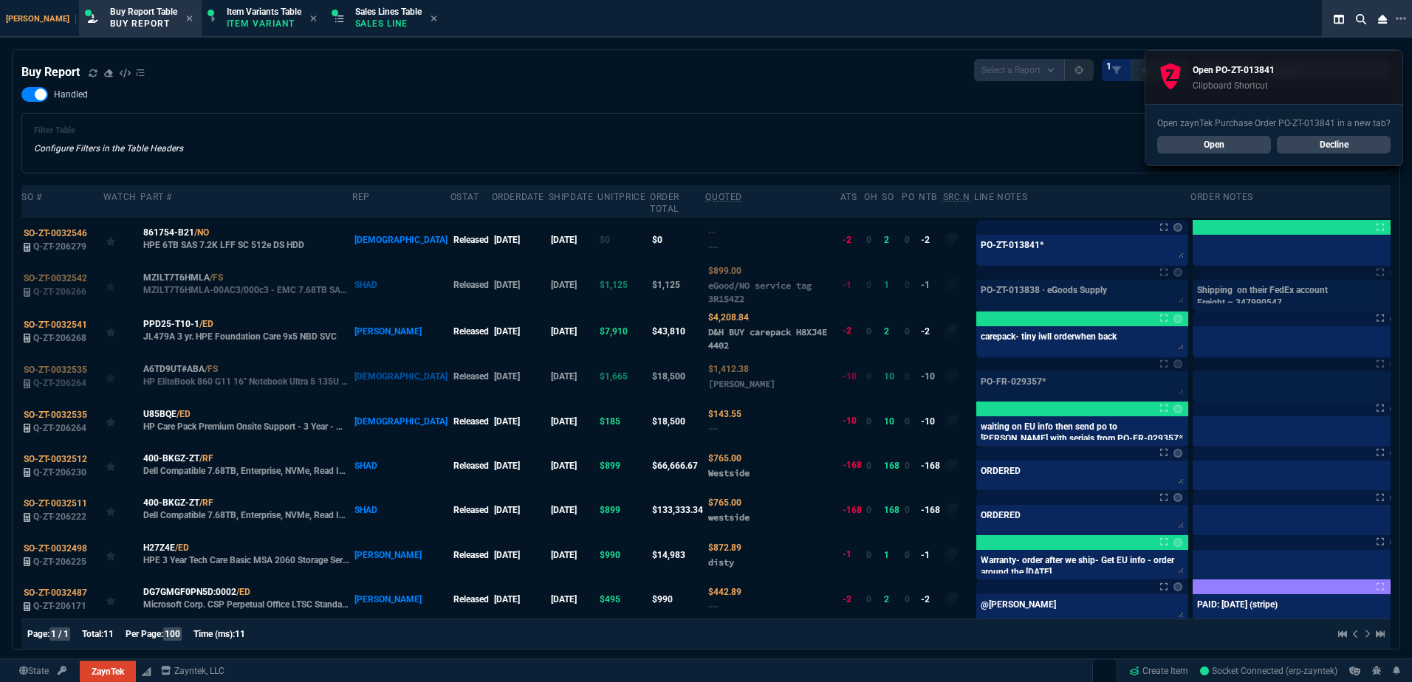
click at [741, 81] on div "Buy Report Select a Report Not Purchased 1" at bounding box center [705, 70] width 1369 height 22
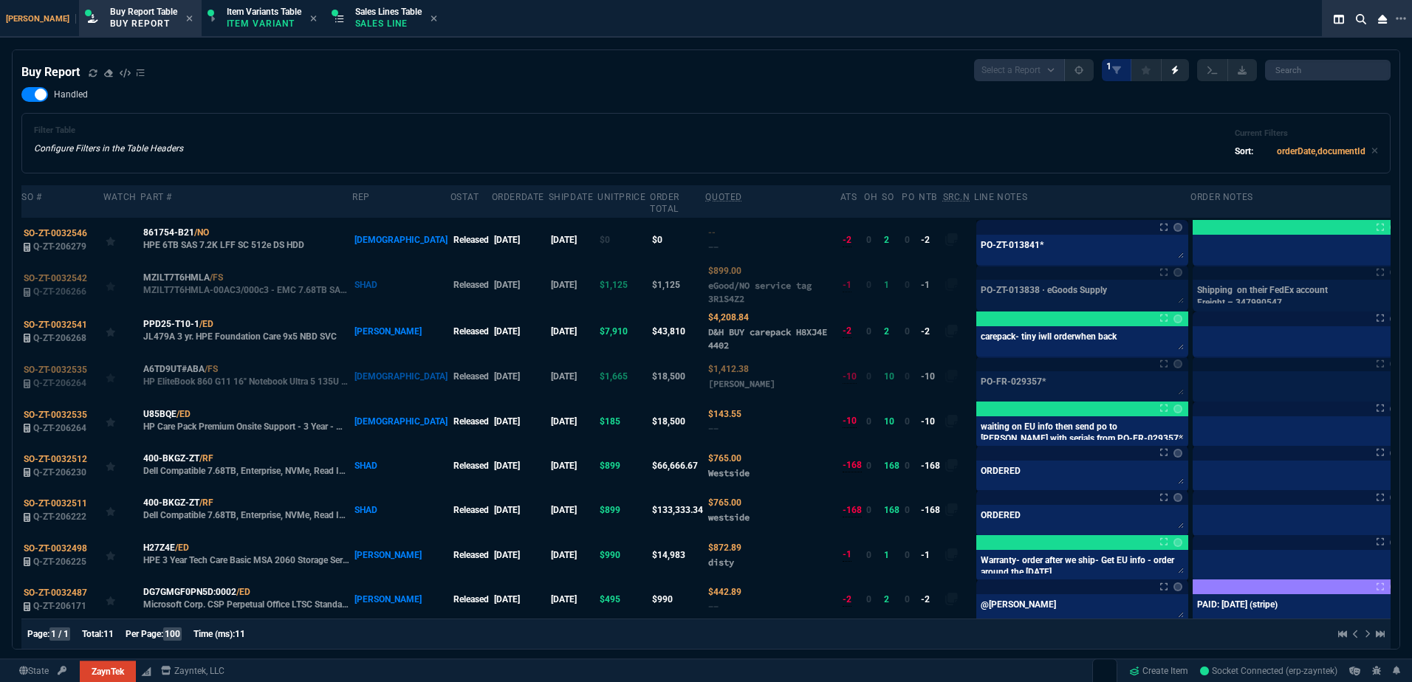
click at [753, 140] on div "Filter Table Configure Filters in the Table Headers Current Filters Sort: order…" at bounding box center [706, 143] width 1344 height 35
drag, startPoint x: 1370, startPoint y: 228, endPoint x: 1054, endPoint y: 130, distance: 330.9
click at [1411, 232] on label at bounding box center [1420, 240] width 16 height 16
click at [0, 0] on input "checkbox" at bounding box center [0, 0] width 0 height 0
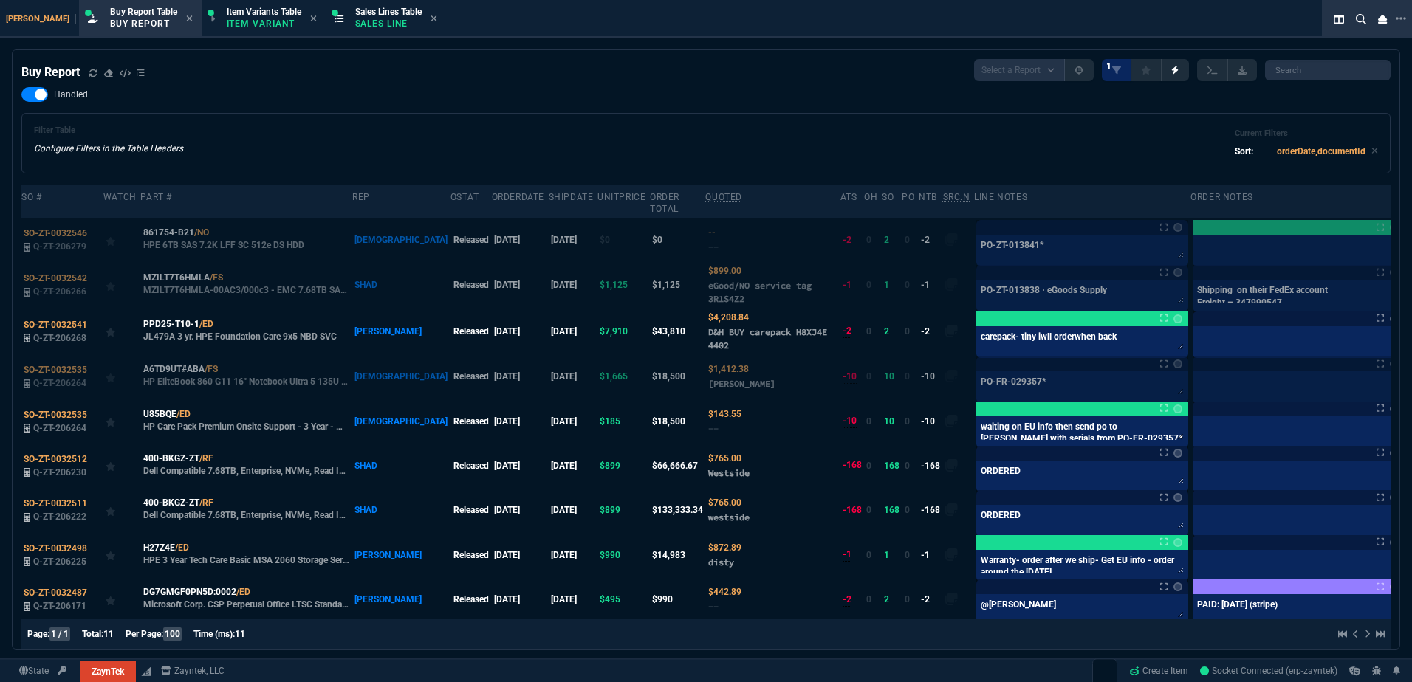
drag, startPoint x: 886, startPoint y: 100, endPoint x: 613, endPoint y: 130, distance: 274.8
click at [883, 100] on div "Handled Filter Table Configure Filters in the Table Headers Current Filters Sor…" at bounding box center [705, 130] width 1369 height 86
click at [63, 228] on span "SO-ZT-0032546" at bounding box center [56, 233] width 64 height 10
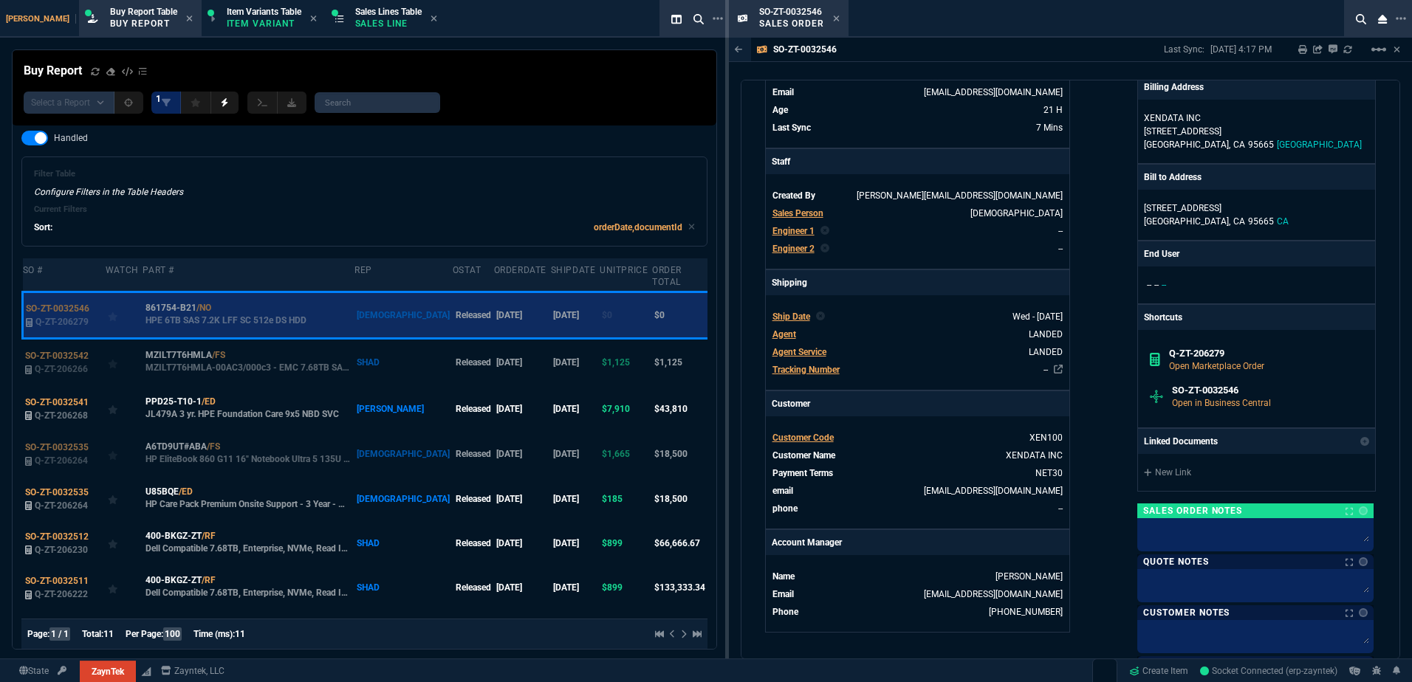
scroll to position [443, 0]
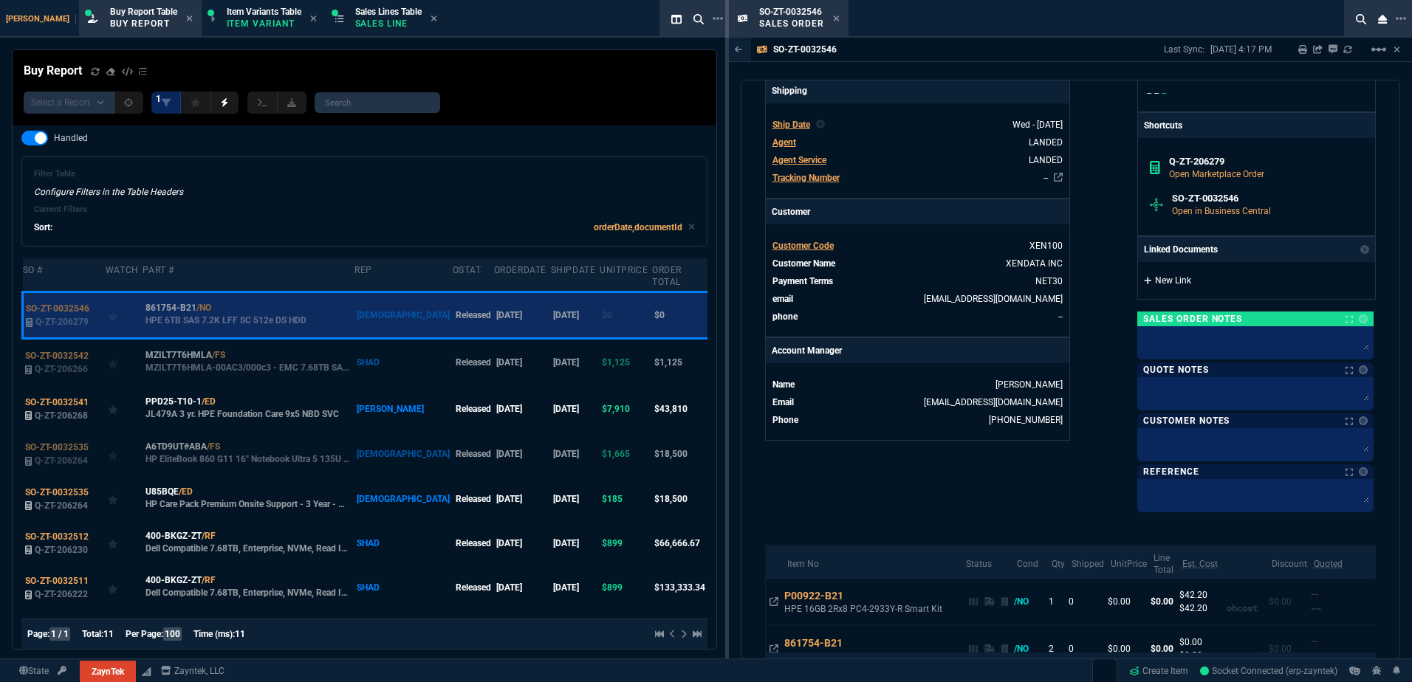
click at [1159, 284] on link "New Link" at bounding box center [1256, 280] width 225 height 13
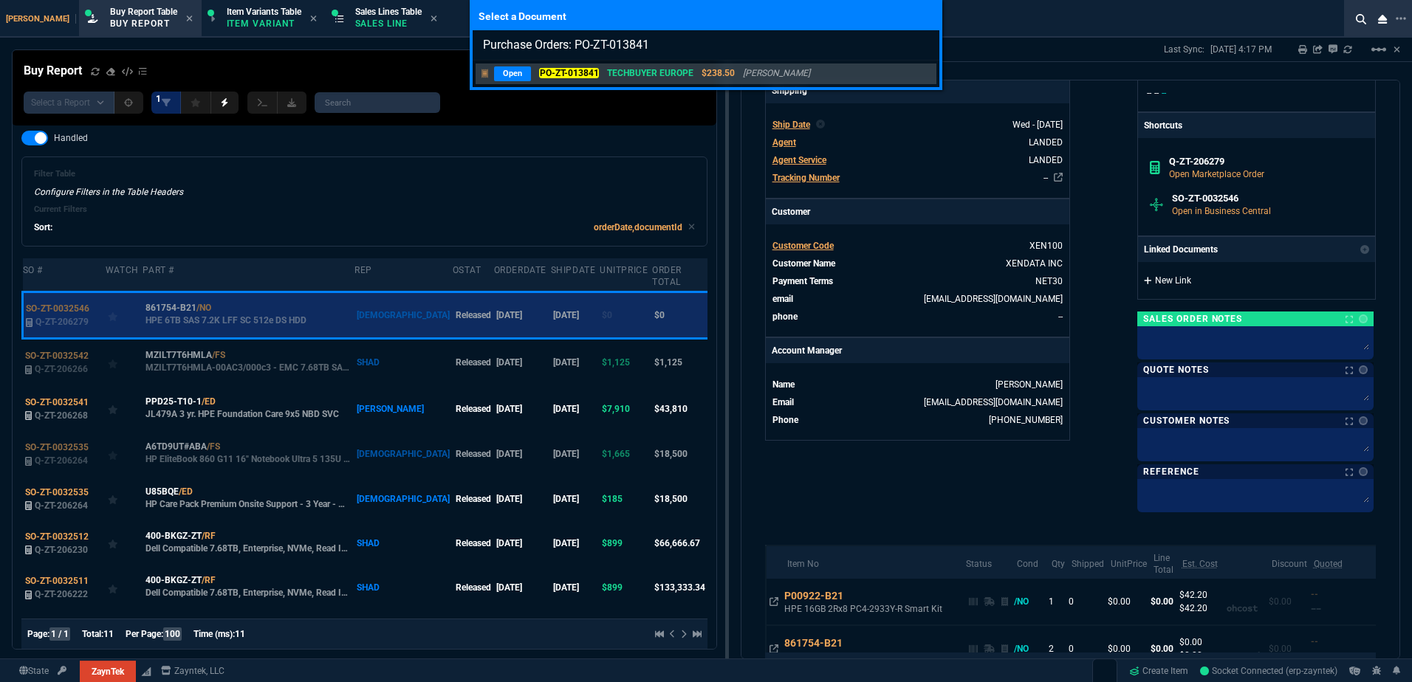
type input "Purchase Orders: PO-ZT-013841"
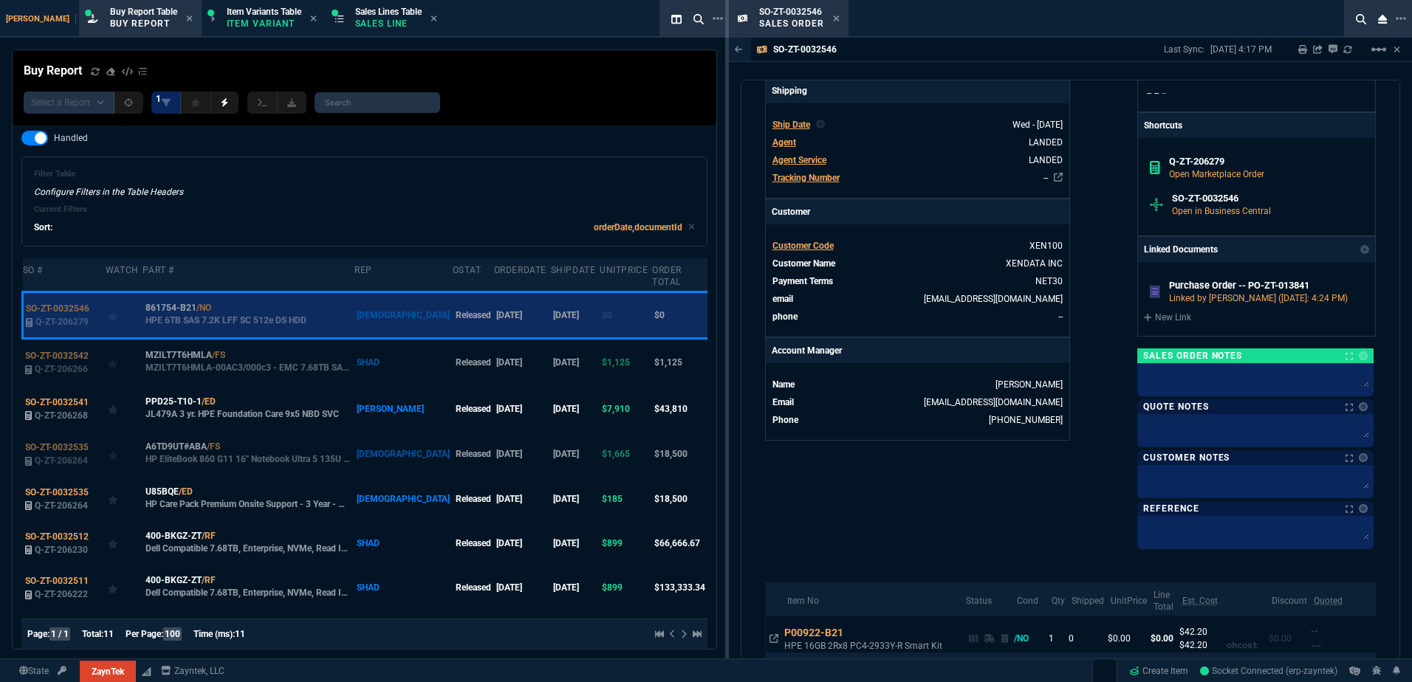
drag, startPoint x: 837, startPoint y: 21, endPoint x: 699, endPoint y: 660, distance: 654.2
click at [837, 21] on icon at bounding box center [836, 18] width 7 height 9
